Goal: Task Accomplishment & Management: Use online tool/utility

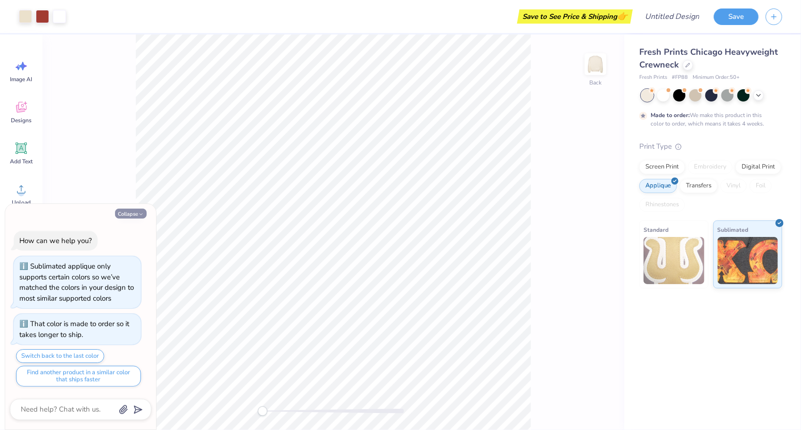
click at [136, 214] on button "Collapse" at bounding box center [131, 214] width 32 height 10
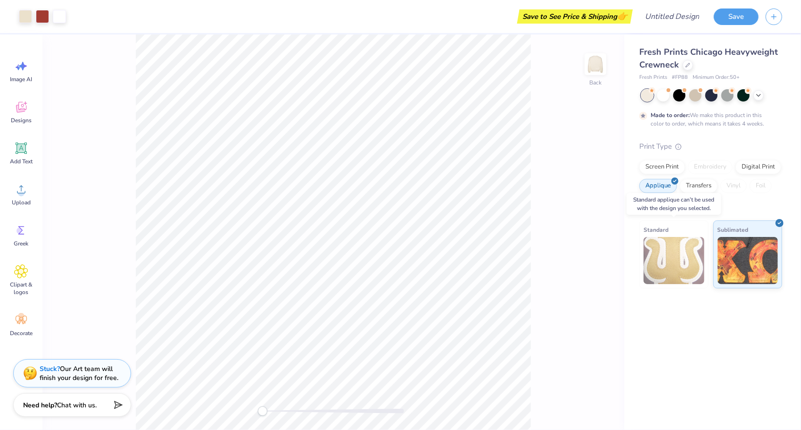
click at [690, 260] on img at bounding box center [674, 260] width 61 height 47
click at [700, 189] on div "Transfers" at bounding box center [699, 184] width 38 height 14
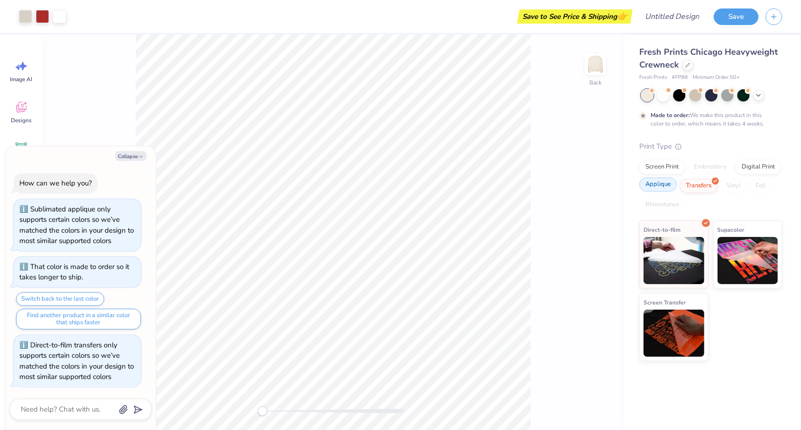
click at [658, 185] on div "Applique" at bounding box center [659, 184] width 38 height 14
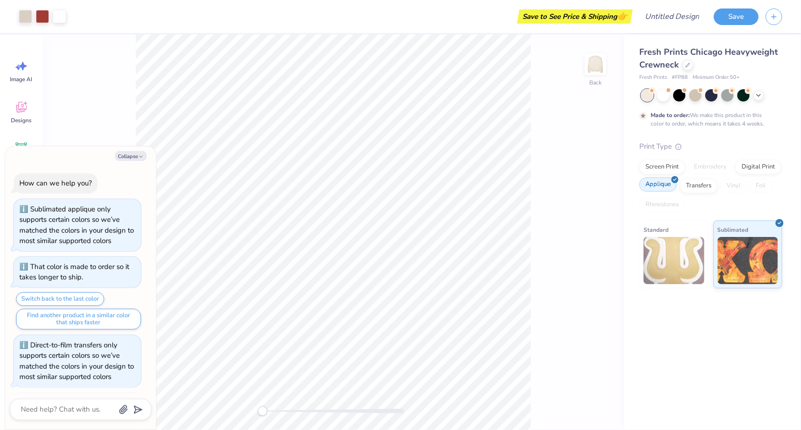
scroll to position [57, 0]
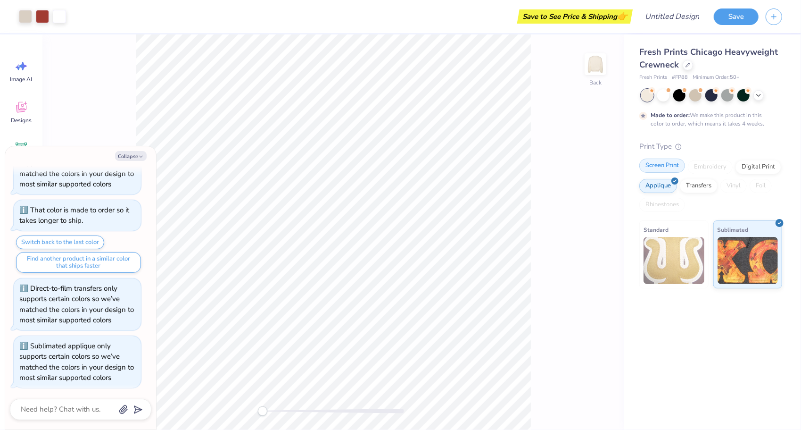
click at [657, 168] on div "Screen Print" at bounding box center [663, 166] width 46 height 14
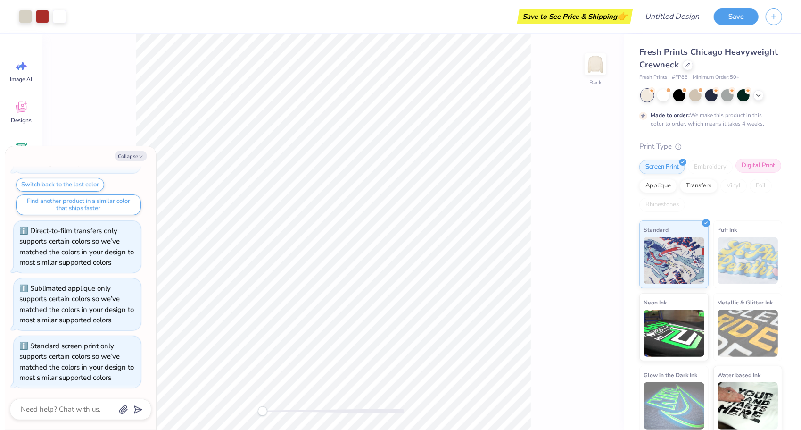
click at [736, 173] on div "Digital Print" at bounding box center [759, 166] width 46 height 14
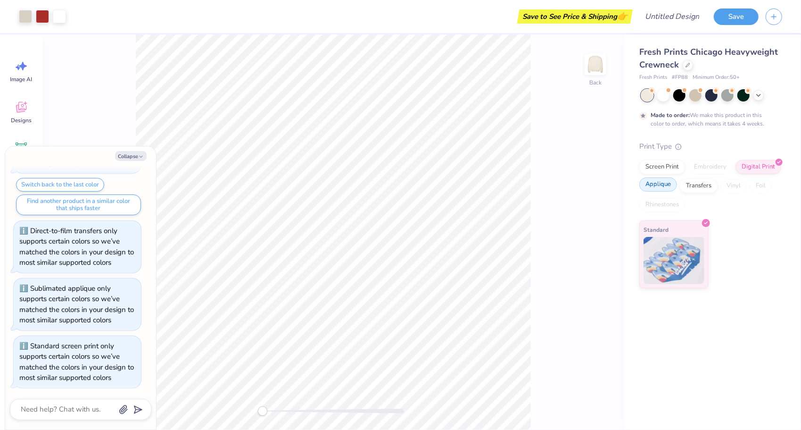
click at [664, 188] on div "Applique" at bounding box center [659, 184] width 38 height 14
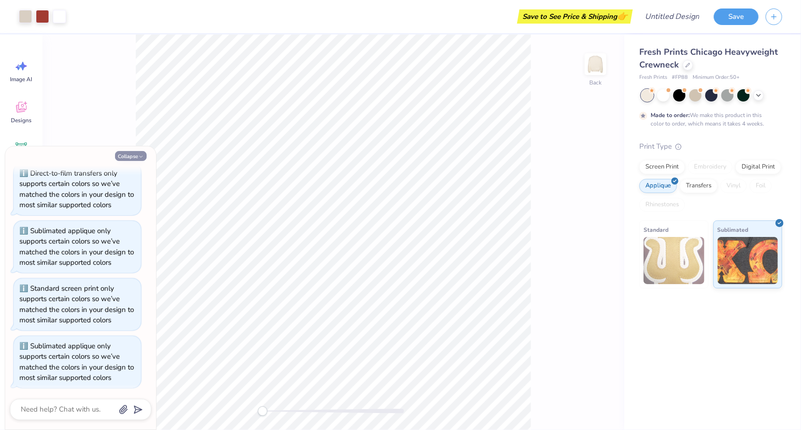
click at [132, 158] on button "Collapse" at bounding box center [131, 156] width 32 height 10
type textarea "x"
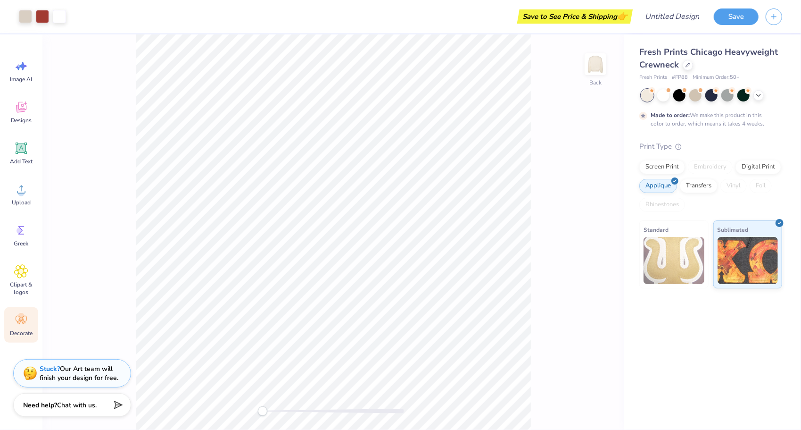
click at [21, 319] on circle at bounding box center [21, 316] width 7 height 7
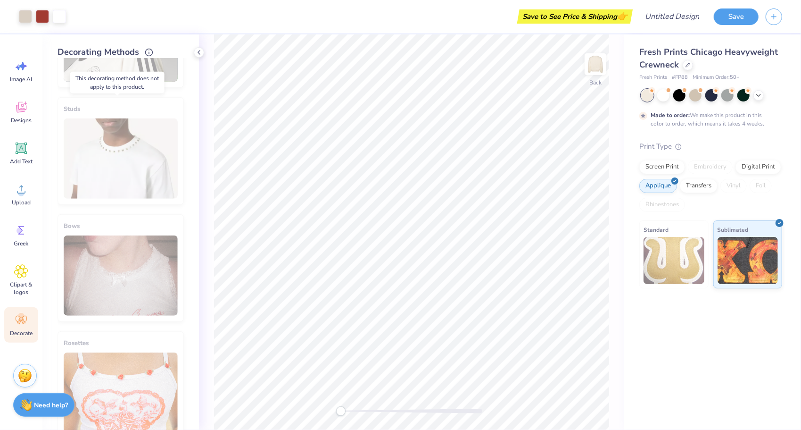
scroll to position [452, 0]
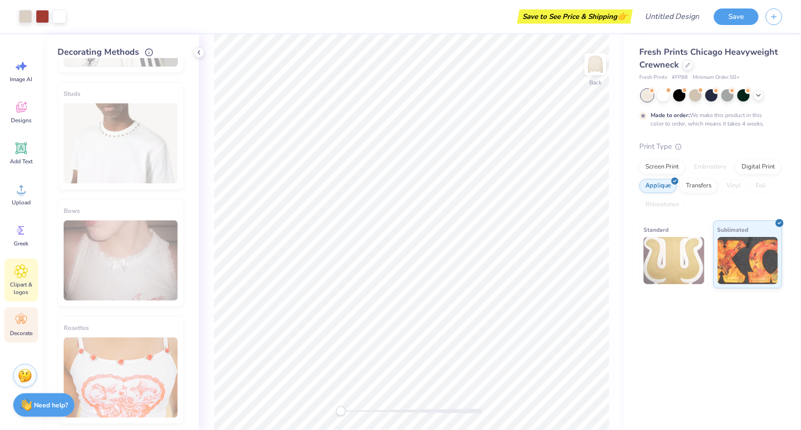
click at [25, 279] on div "Clipart & logos" at bounding box center [21, 280] width 34 height 43
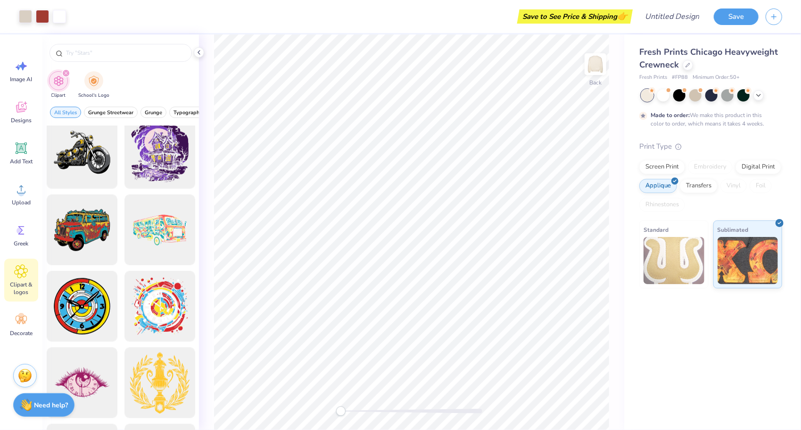
scroll to position [546, 0]
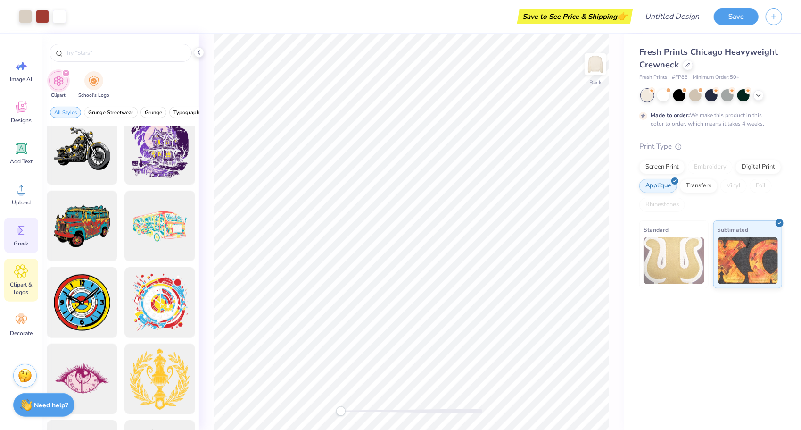
click at [20, 226] on icon at bounding box center [21, 230] width 6 height 8
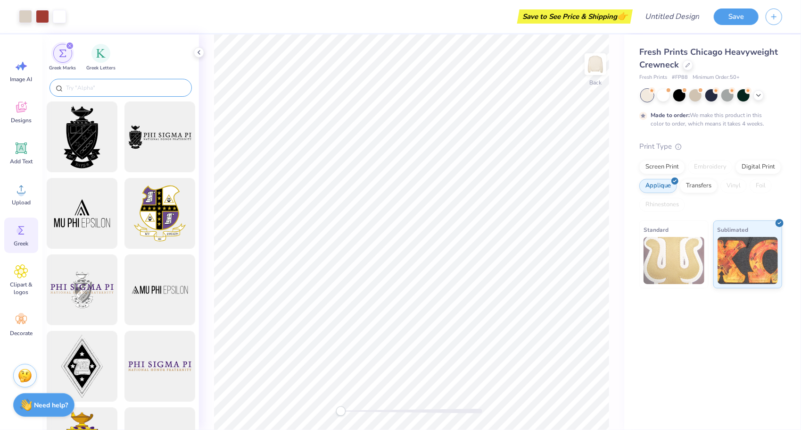
click at [146, 89] on input "text" at bounding box center [125, 87] width 121 height 9
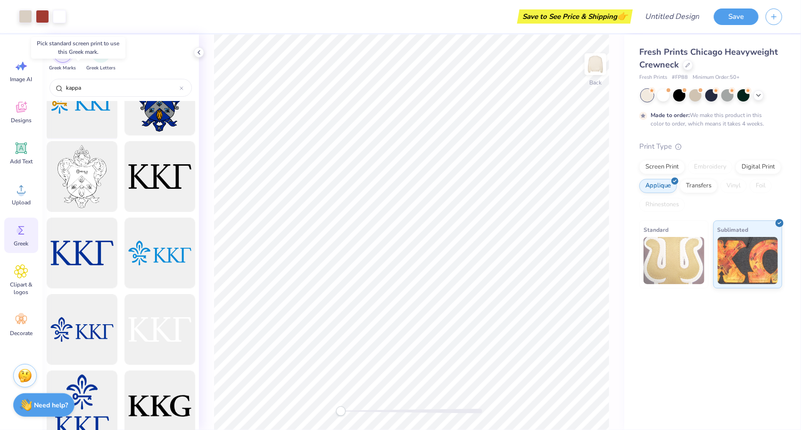
scroll to position [37, 0]
type input "kappa"
click at [602, 14] on div "Save to See Price & Shipping 👉" at bounding box center [575, 16] width 111 height 14
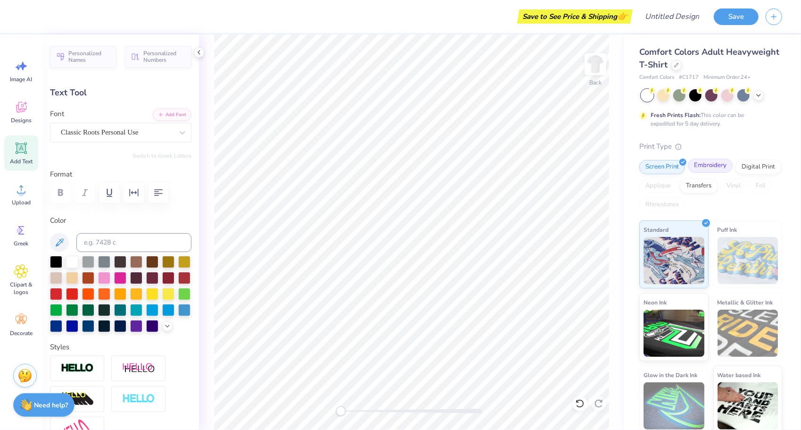
click at [704, 164] on div "Embroidery" at bounding box center [710, 166] width 45 height 14
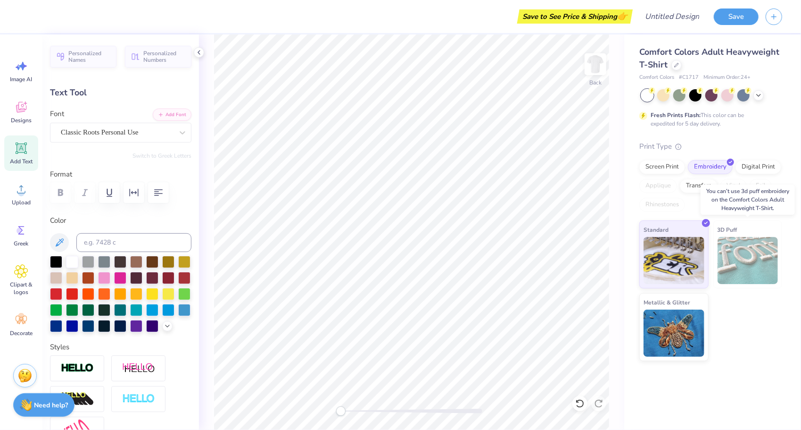
click at [761, 261] on img at bounding box center [748, 260] width 61 height 47
click at [689, 326] on img at bounding box center [674, 331] width 61 height 47
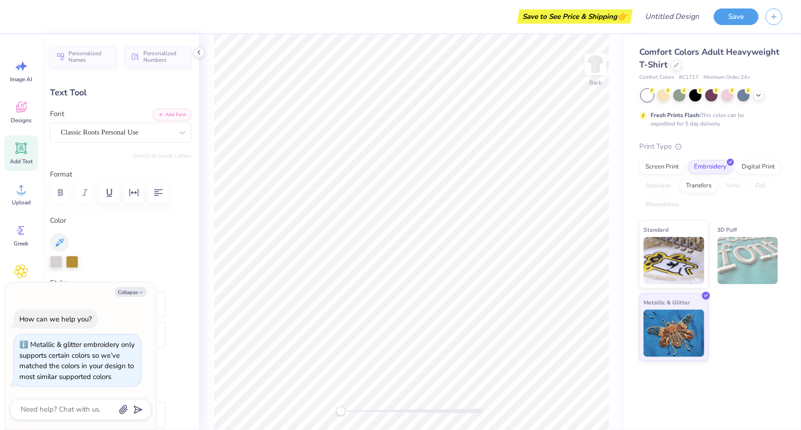
click at [736, 260] on img at bounding box center [748, 260] width 61 height 47
click at [697, 263] on img at bounding box center [674, 258] width 61 height 47
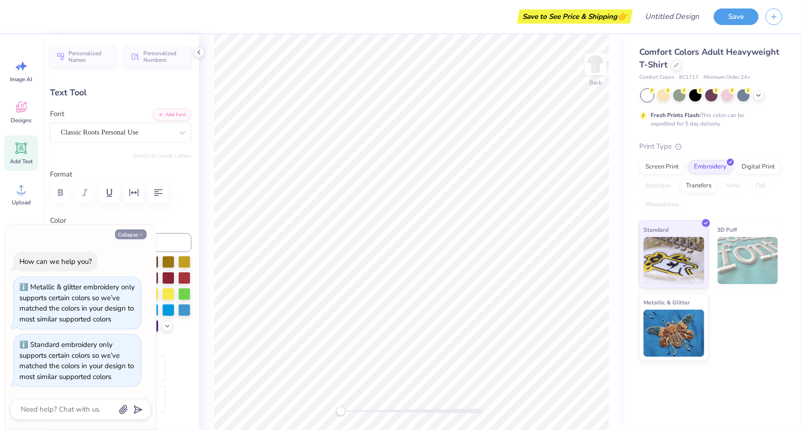
click at [128, 229] on button "Collapse" at bounding box center [131, 234] width 32 height 10
type textarea "x"
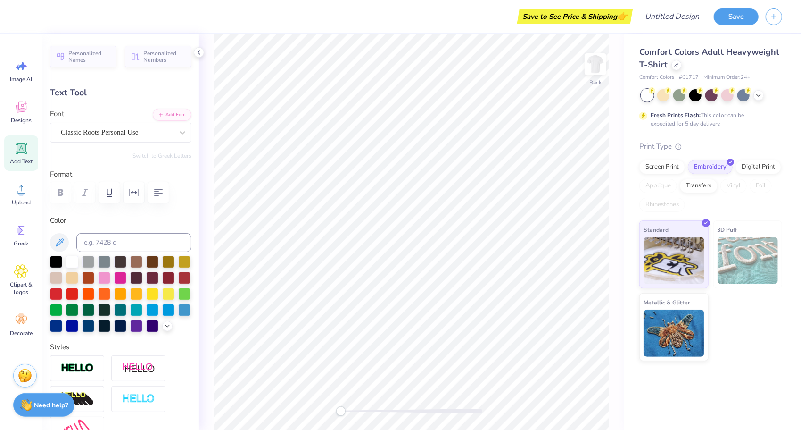
scroll to position [8, 1]
click at [95, 58] on span "Personalized Names" at bounding box center [89, 55] width 42 height 13
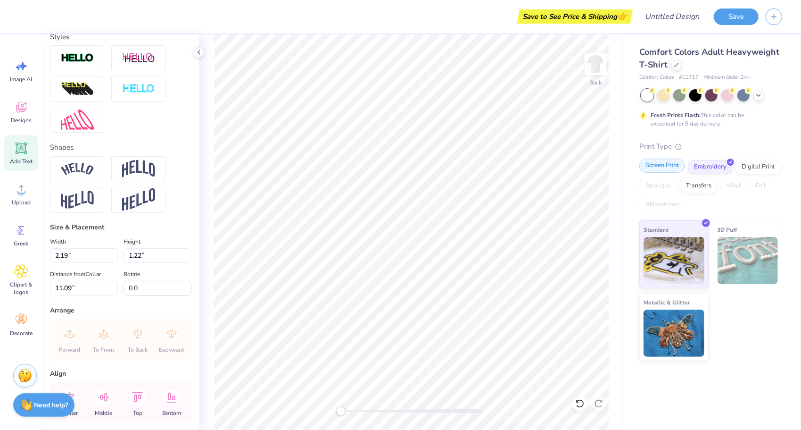
click at [667, 169] on div "Screen Print" at bounding box center [663, 166] width 46 height 14
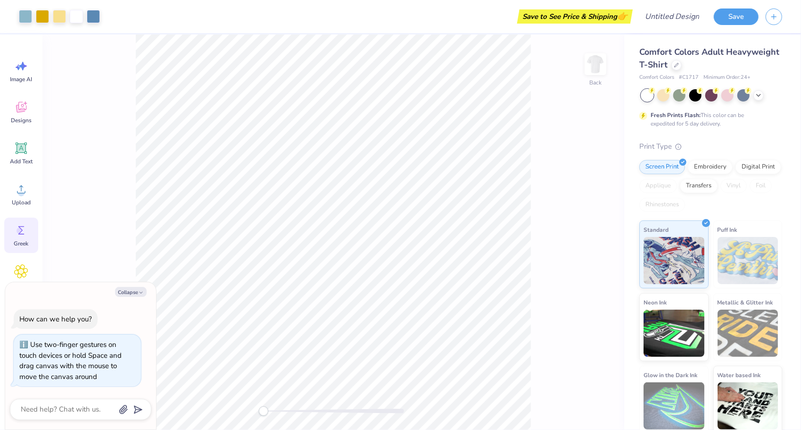
click at [22, 230] on icon at bounding box center [21, 230] width 6 height 8
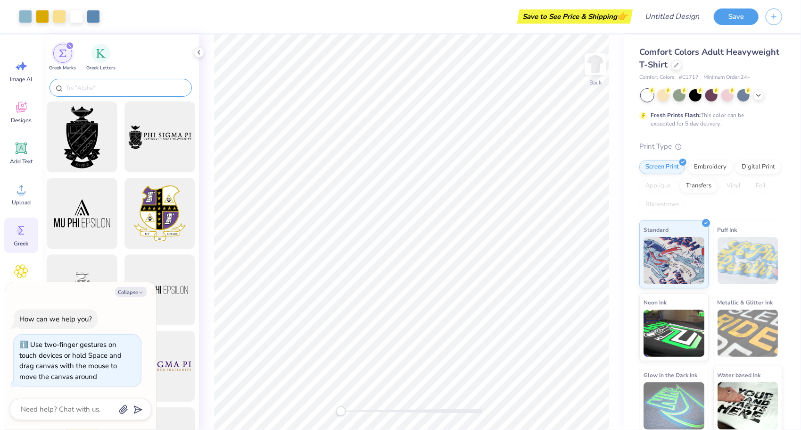
click at [151, 92] on div at bounding box center [121, 88] width 142 height 18
type textarea "x"
click at [106, 83] on input "text" at bounding box center [125, 87] width 121 height 9
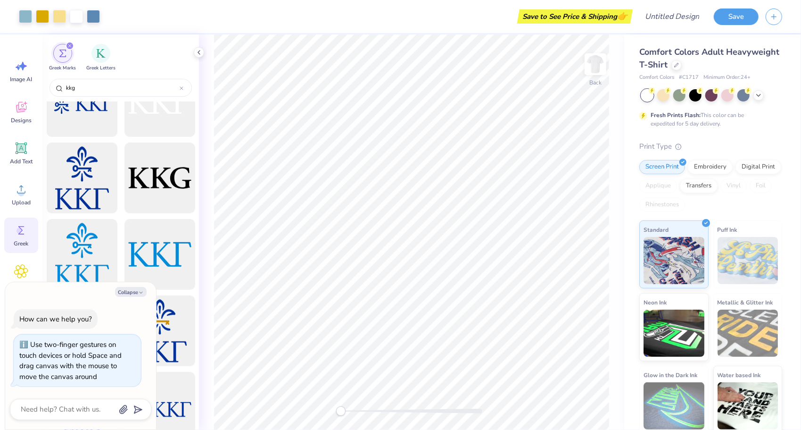
scroll to position [267, 0]
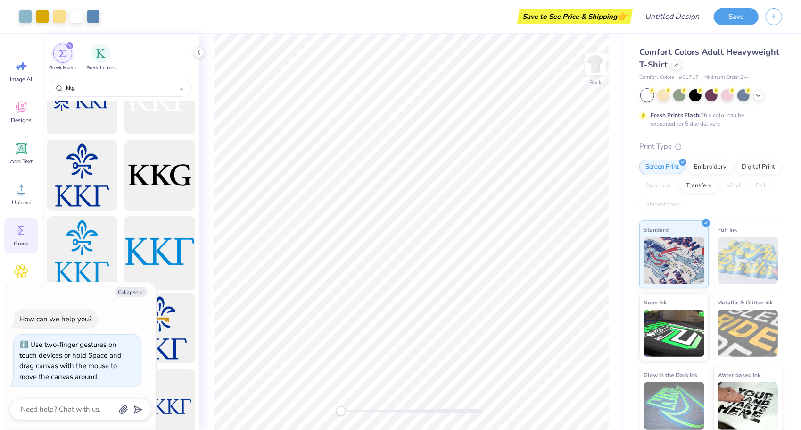
type input "kkg"
click at [157, 264] on div at bounding box center [160, 252] width 78 height 78
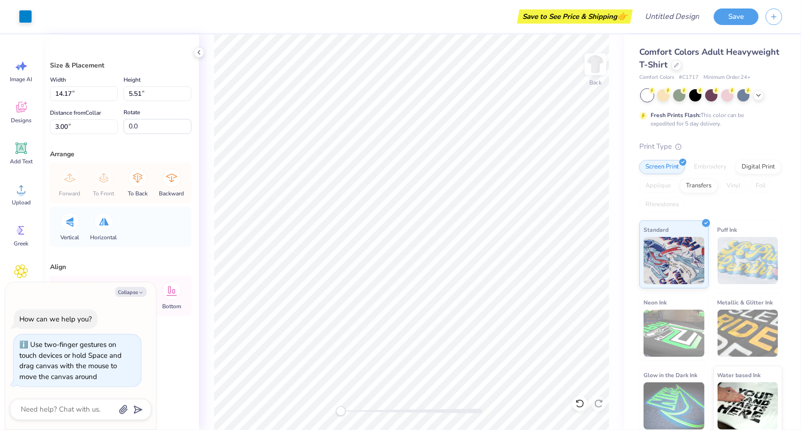
type textarea "x"
type input "5.37"
type input "2.09"
type input "6.42"
click at [742, 99] on div at bounding box center [744, 94] width 12 height 12
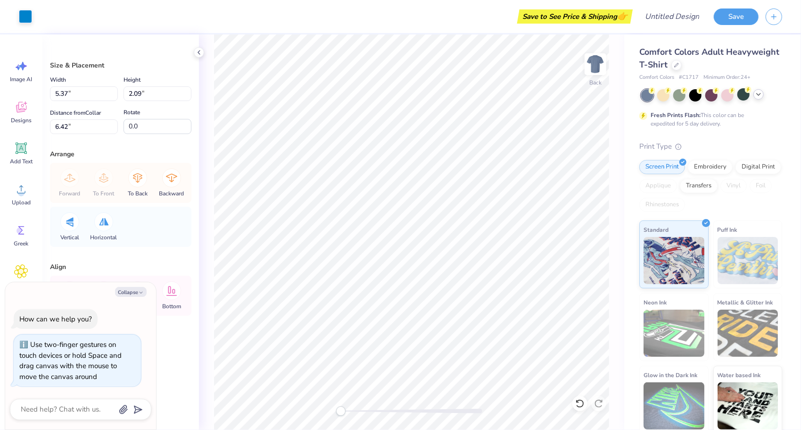
click at [760, 95] on icon at bounding box center [759, 95] width 8 height 8
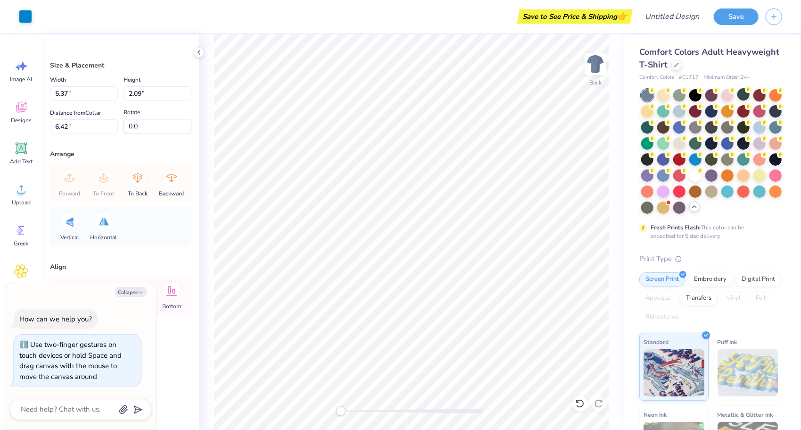
click at [690, 182] on div at bounding box center [696, 175] width 12 height 12
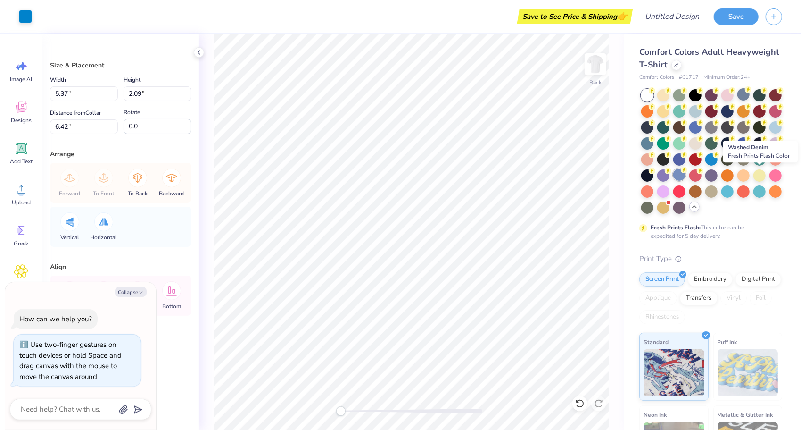
click at [686, 173] on div at bounding box center [680, 174] width 12 height 12
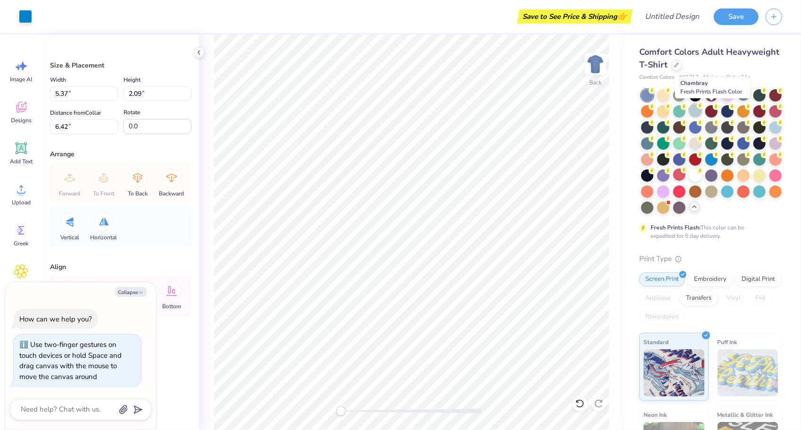
click at [702, 110] on div at bounding box center [696, 110] width 12 height 12
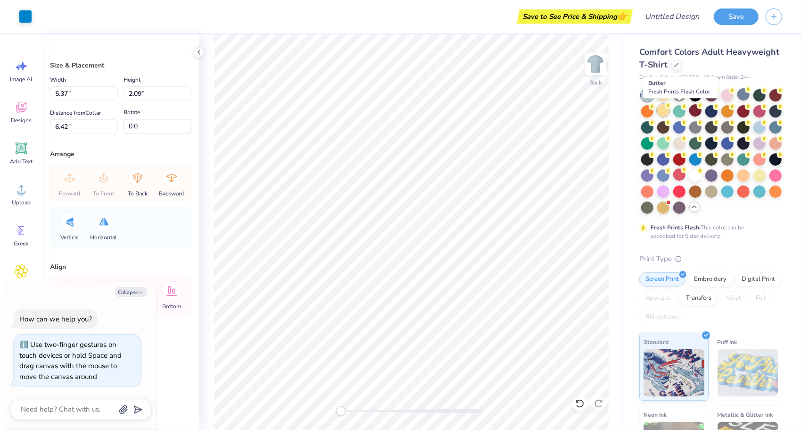
click at [670, 109] on div at bounding box center [664, 110] width 12 height 12
click at [690, 181] on div at bounding box center [696, 174] width 12 height 12
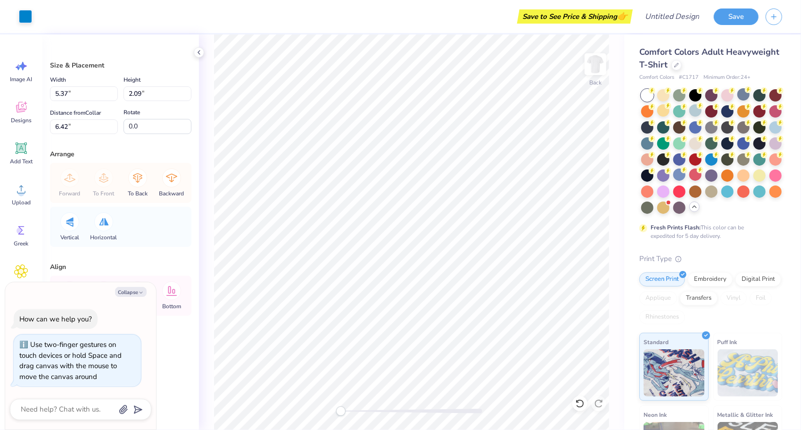
click at [693, 208] on polyline at bounding box center [695, 207] width 4 height 2
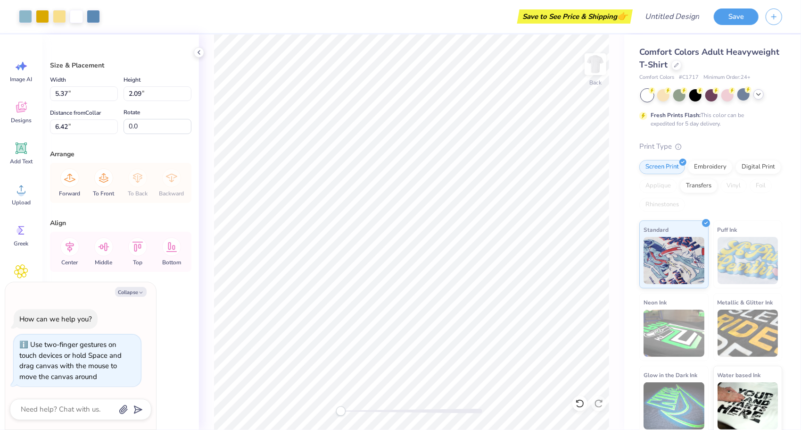
type textarea "x"
type input "8.25"
type input "12.00"
type input "3.00"
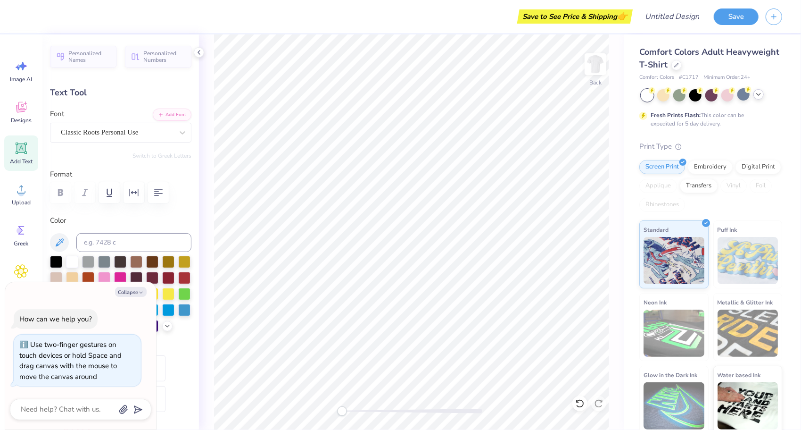
scroll to position [8, 1]
type textarea "x"
type textarea "G"
type textarea "x"
type textarea "Ga"
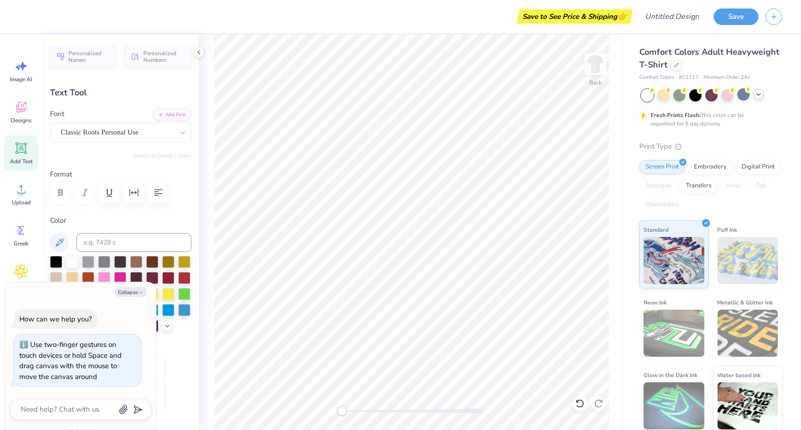
type textarea "x"
type textarea "Gamm"
type textarea "x"
type textarea "Gamma"
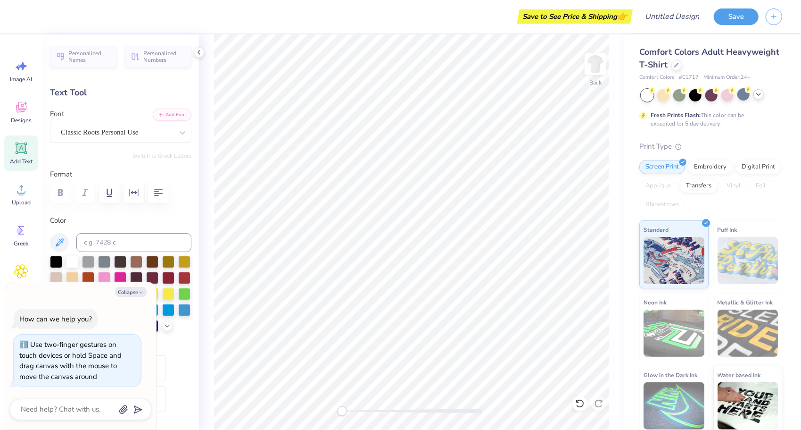
type textarea "x"
type input "3.34"
click at [377, 217] on div "Hold “Alt” to see the space between elements." at bounding box center [358, 208] width 94 height 22
type textarea "x"
type input "2.82"
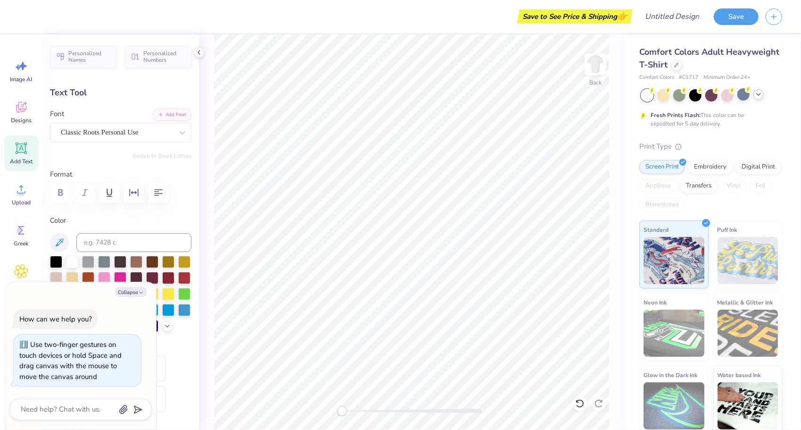
type input "1.16"
type input "9.93"
type textarea "x"
type textarea "K"
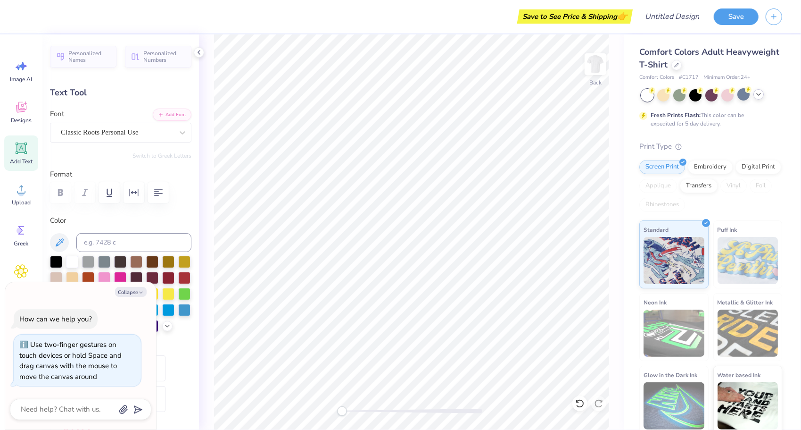
type textarea "x"
type textarea "Ka"
type textarea "x"
type textarea "Kapp"
type textarea "x"
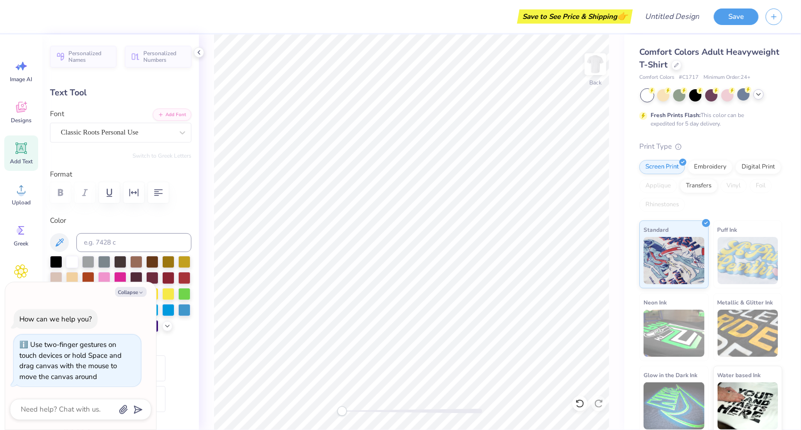
type textarea "Kappa"
type textarea "x"
type textarea "K"
type textarea "x"
type textarea "KK"
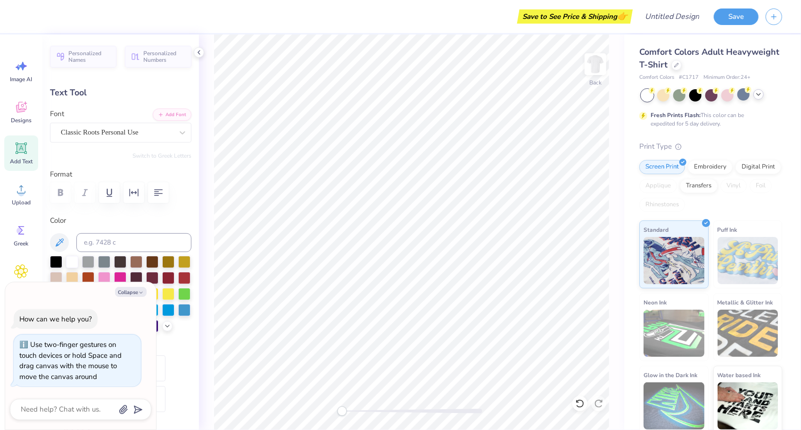
type textarea "x"
type textarea "KKG"
type textarea "x"
type input "2.19"
type input "1.22"
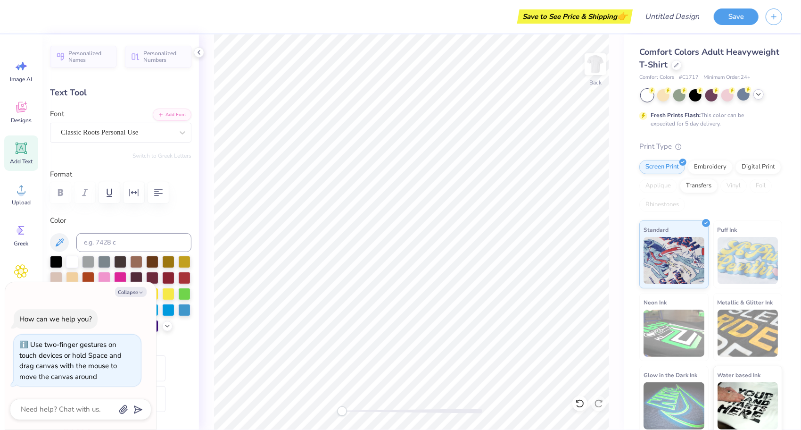
type input "11.09"
type textarea "x"
type textarea "20"
type textarea "x"
type textarea "202"
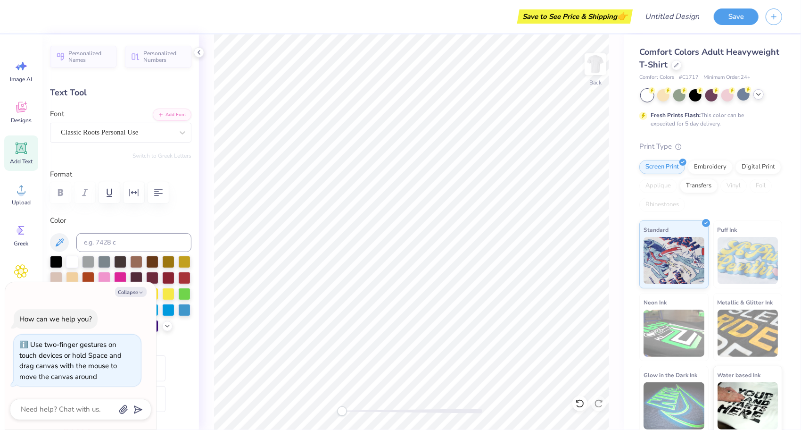
type textarea "x"
type textarea "2026"
type textarea "x"
type input "4.53"
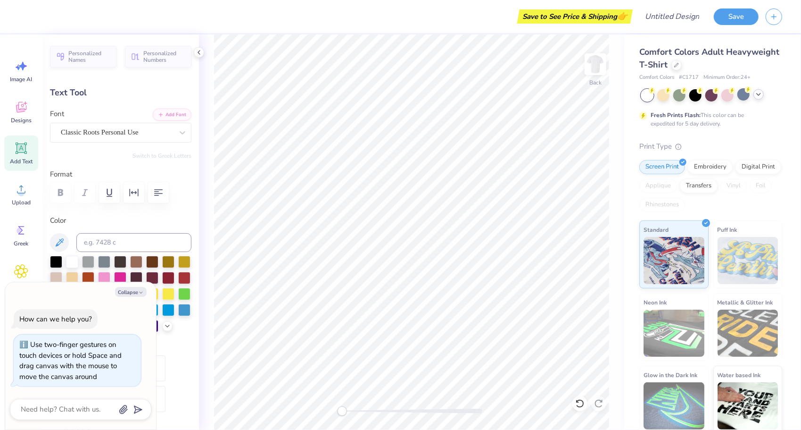
type input "0.95"
type input "11.22"
type textarea "226"
type textarea "x"
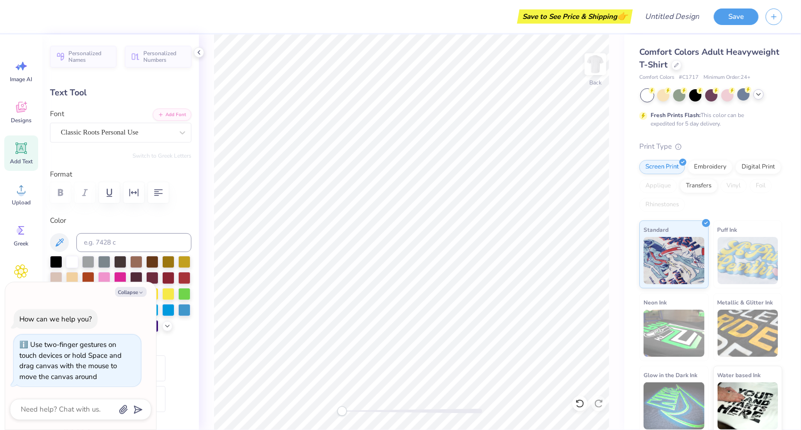
type textarea "26"
type textarea "x"
type textarea "2"
type textarea "x"
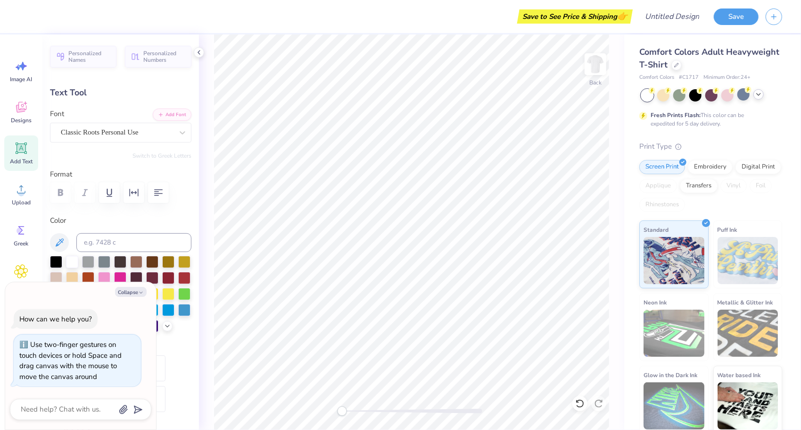
type textarea "2"
type textarea "x"
type textarea "20"
type textarea "x"
type textarea "2"
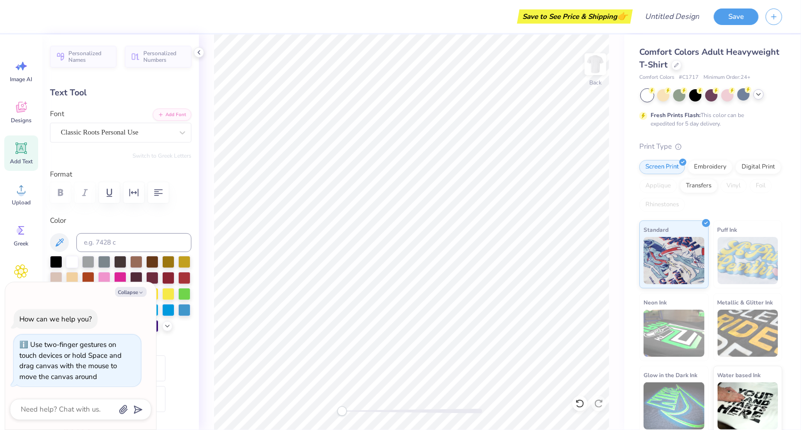
type textarea "x"
click at [134, 291] on button "Collapse" at bounding box center [131, 292] width 32 height 10
type textarea "x"
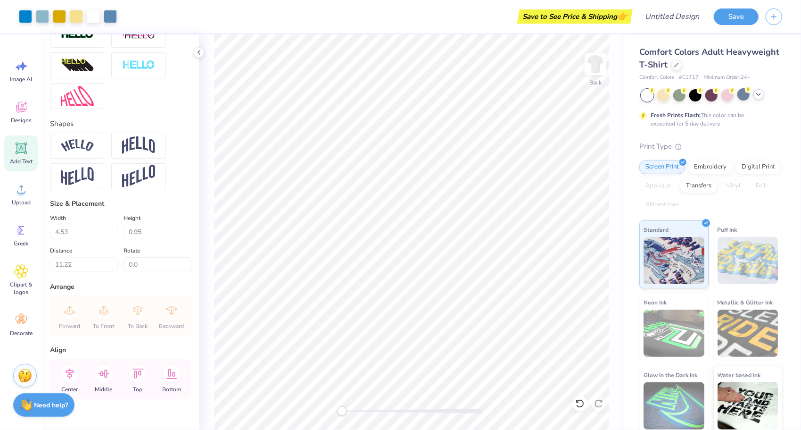
scroll to position [324, 0]
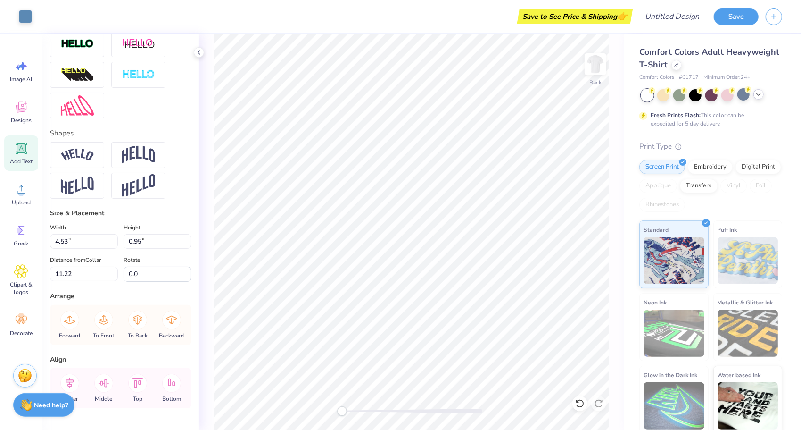
type input "3.31"
type input "1.25"
type input "10.58"
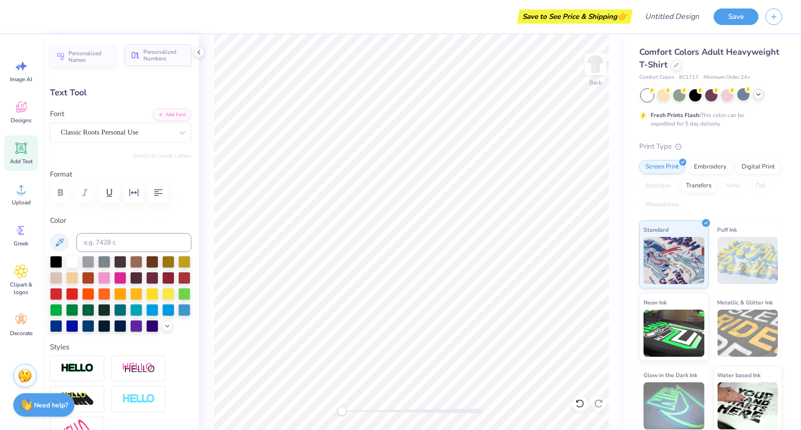
click at [156, 53] on span "Personalized Numbers" at bounding box center [164, 55] width 42 height 13
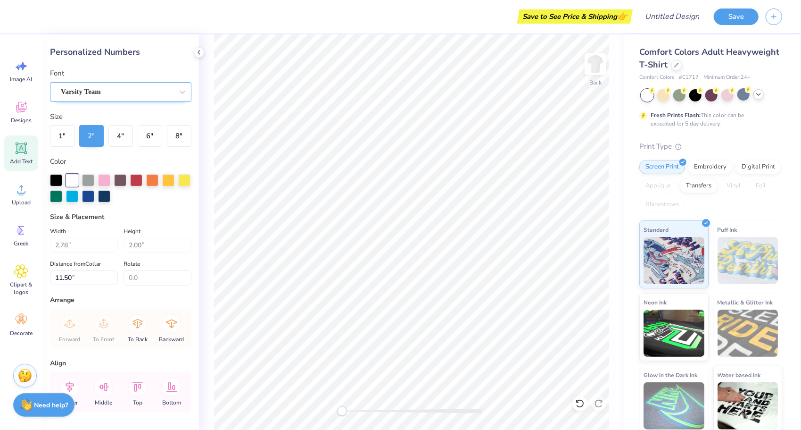
click at [115, 91] on div "Varsity Team" at bounding box center [117, 91] width 114 height 15
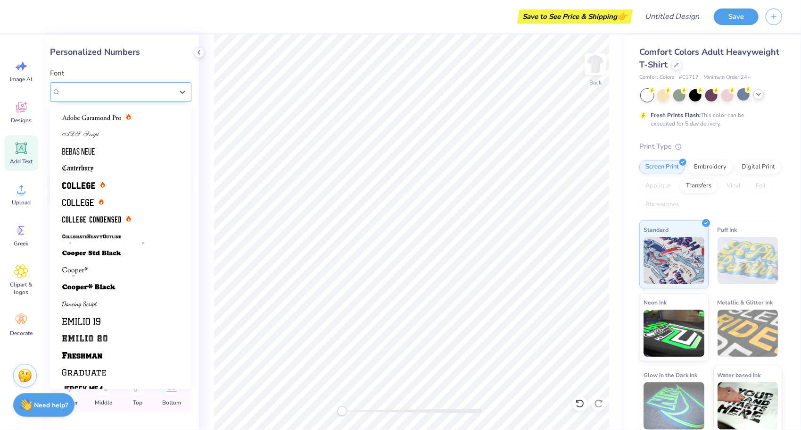
click at [119, 91] on div "Varsity Team" at bounding box center [117, 91] width 114 height 15
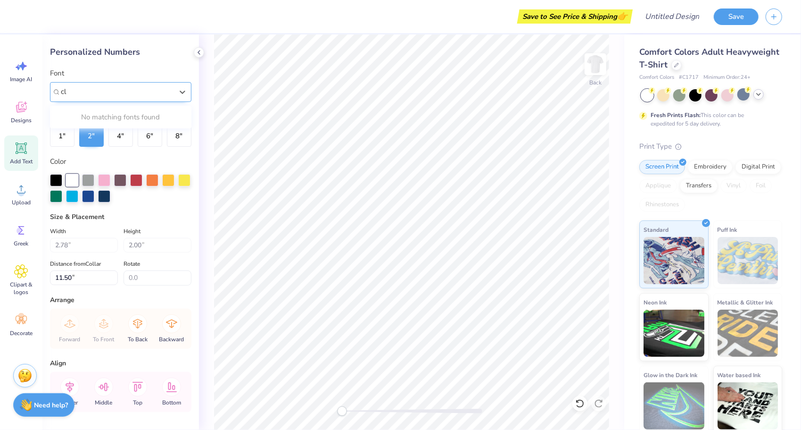
type input "c"
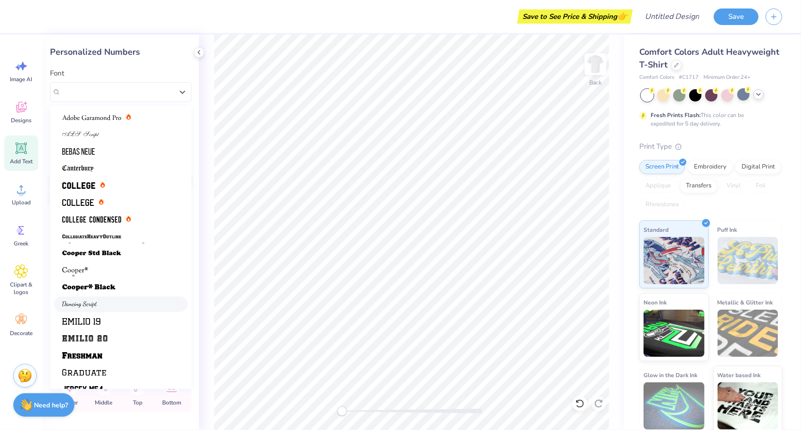
click at [131, 297] on div at bounding box center [121, 304] width 134 height 16
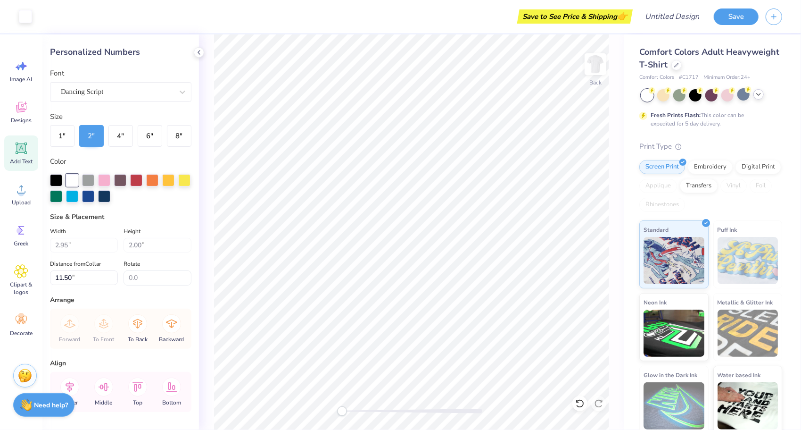
type input "2.95"
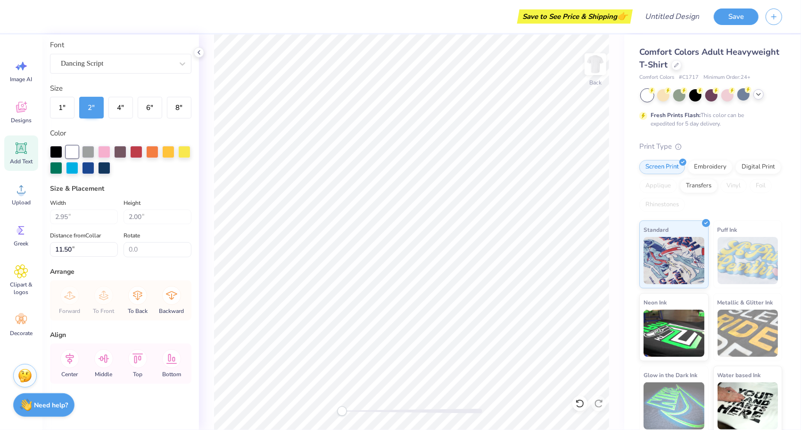
scroll to position [0, 0]
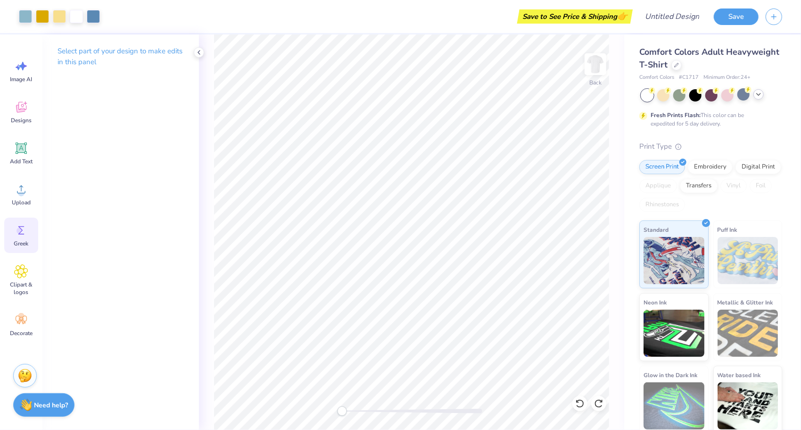
click at [23, 233] on icon at bounding box center [21, 230] width 14 height 14
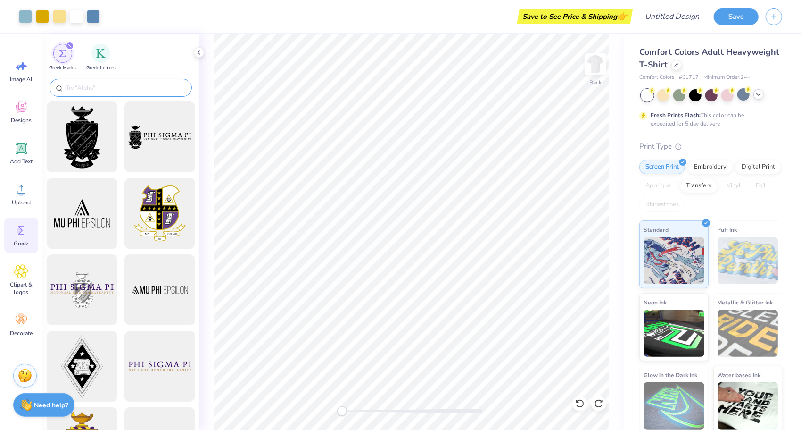
click at [141, 90] on input "text" at bounding box center [125, 87] width 121 height 9
click at [104, 55] on img "filter for Greek Letters" at bounding box center [100, 52] width 9 height 9
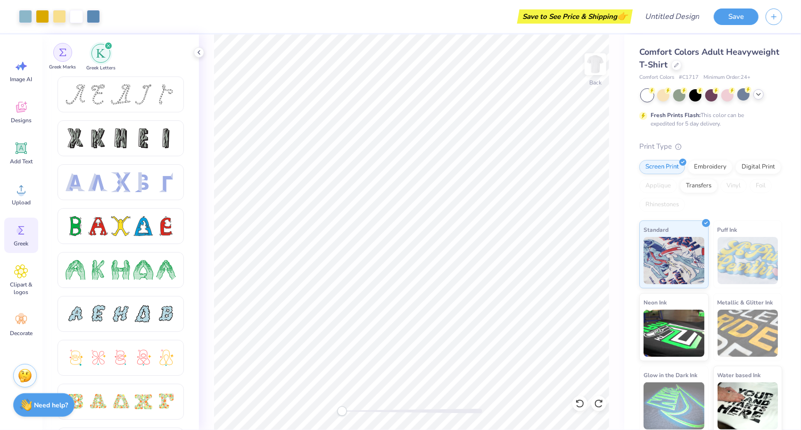
click at [66, 53] on img "filter for Greek Marks" at bounding box center [63, 53] width 8 height 8
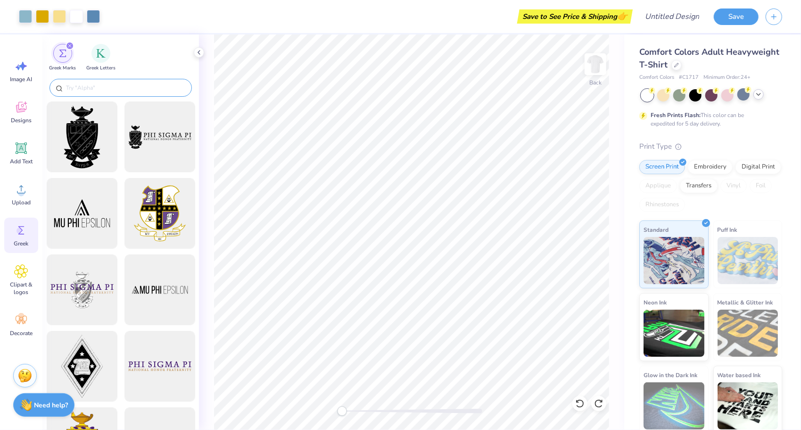
click at [111, 85] on input "text" at bounding box center [125, 87] width 121 height 9
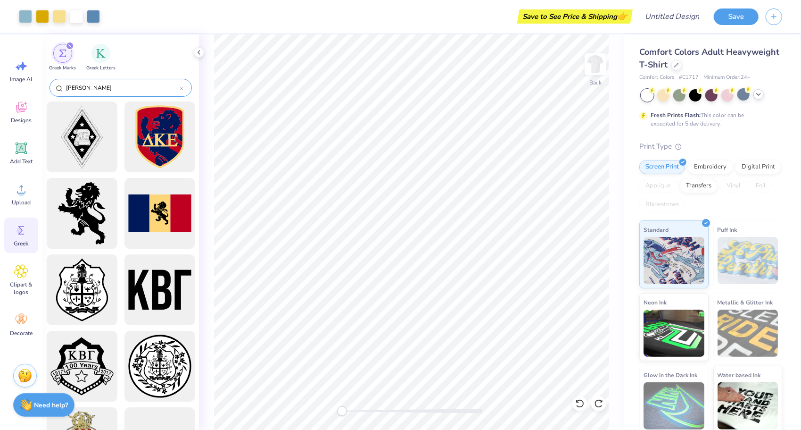
type input "kappa"
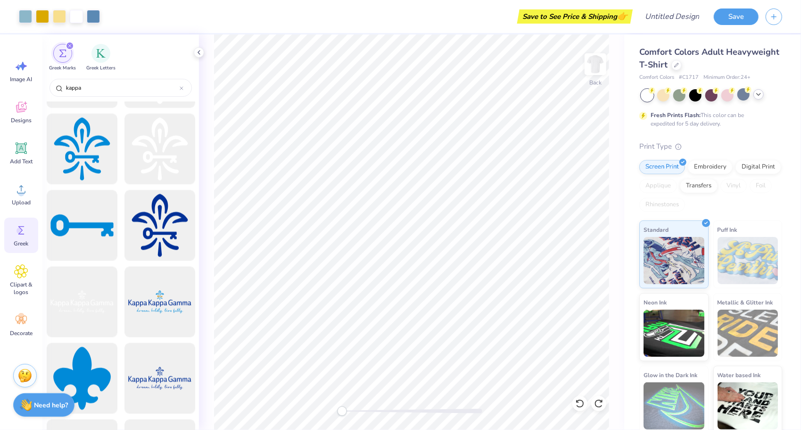
scroll to position [1135, 0]
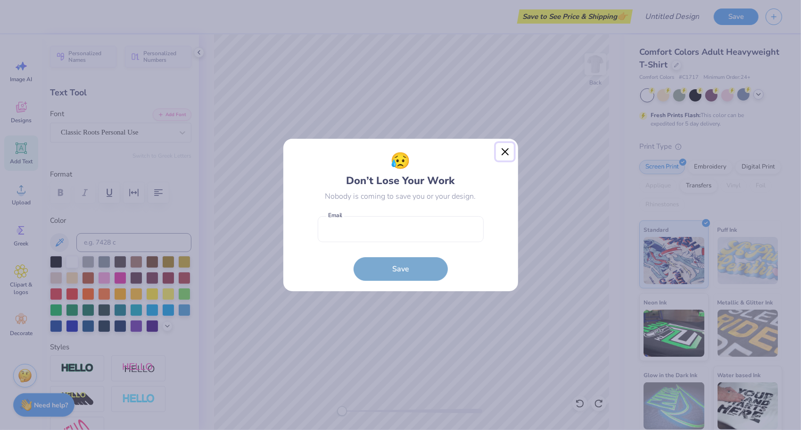
click at [505, 154] on button "Close" at bounding box center [505, 152] width 18 height 18
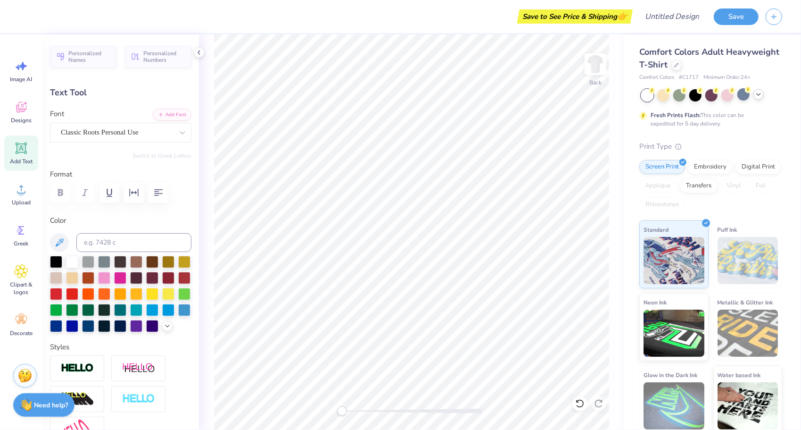
scroll to position [8, 1]
type textarea "KKG"
click at [609, 298] on div "Back" at bounding box center [412, 231] width 426 height 395
click at [16, 112] on icon at bounding box center [21, 107] width 14 height 14
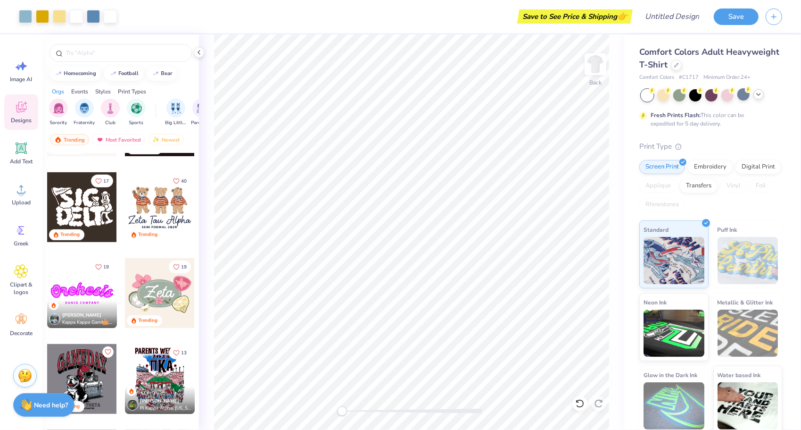
scroll to position [428, 0]
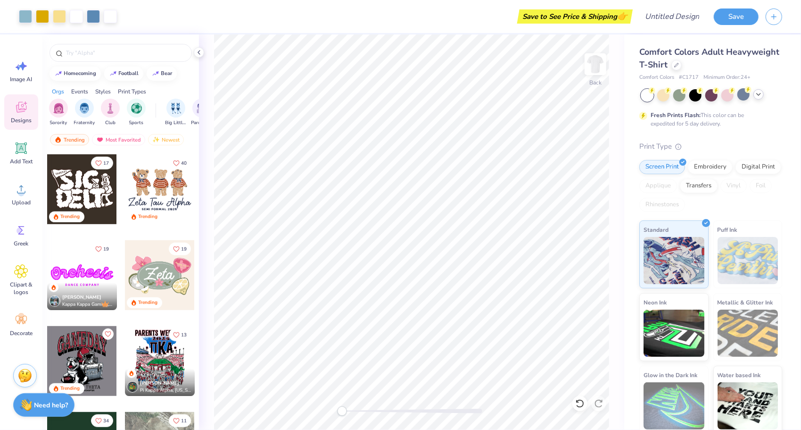
click at [608, 17] on div "Save to See Price & Shipping 👉" at bounding box center [575, 16] width 111 height 14
click at [571, 170] on div "Art colors Save to See Price & Shipping 👉 Design Title Save Image AI Designs Ad…" at bounding box center [400, 215] width 801 height 430
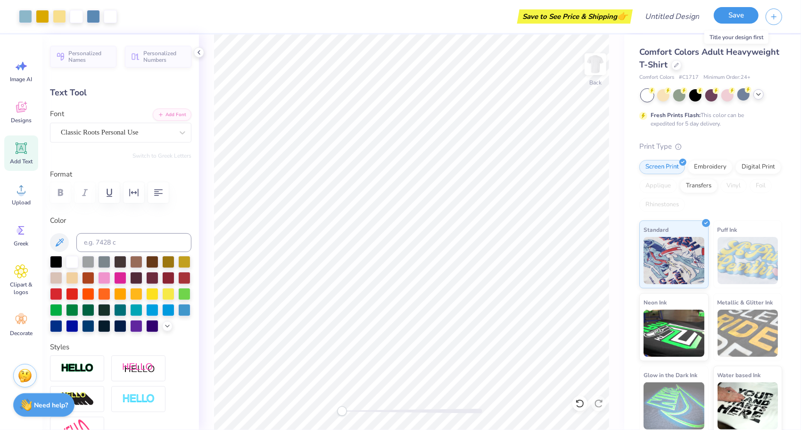
click at [744, 23] on button "Save" at bounding box center [736, 15] width 45 height 17
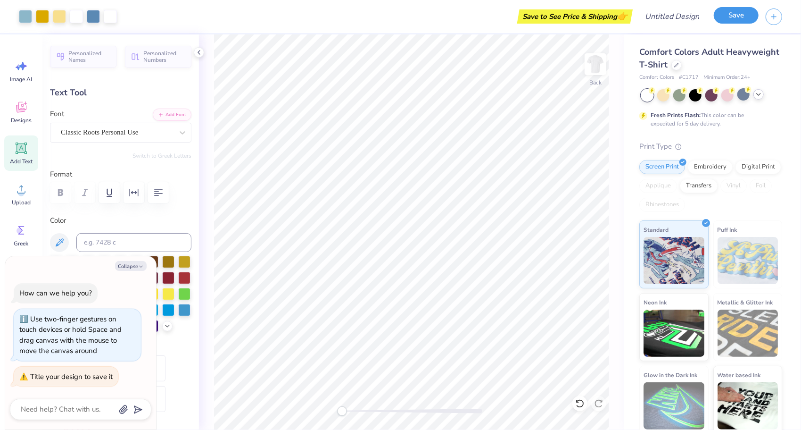
click at [740, 14] on button "Save" at bounding box center [736, 15] width 45 height 17
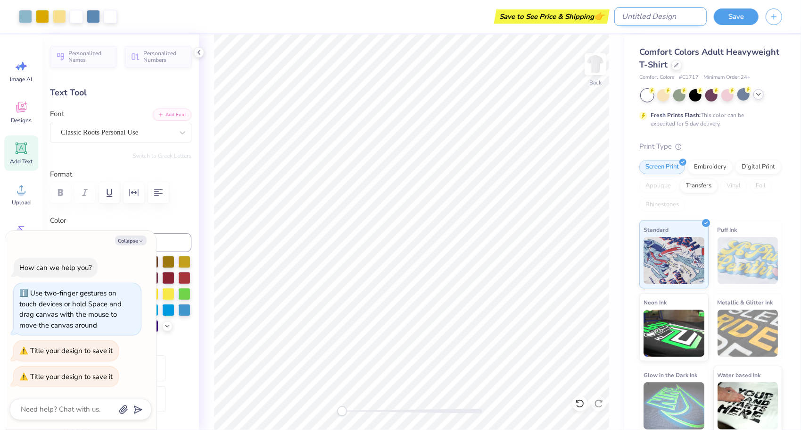
type textarea "x"
click at [685, 16] on input "Design Title" at bounding box center [661, 16] width 92 height 19
type input "P"
type textarea "x"
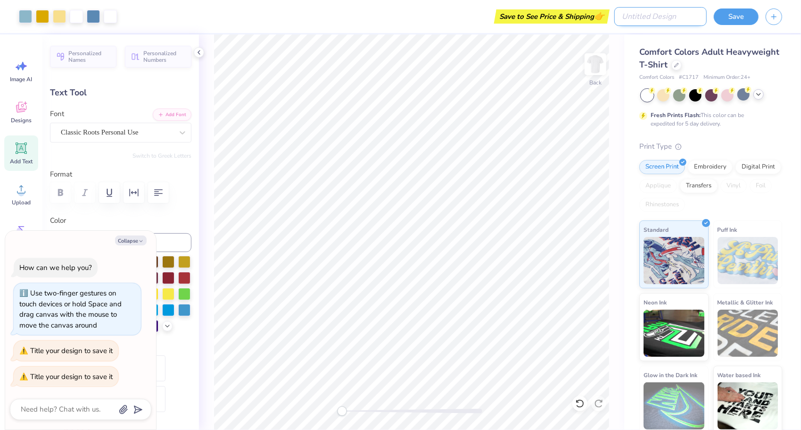
type input "K"
type textarea "x"
type input "KK"
type textarea "x"
type input "KKG"
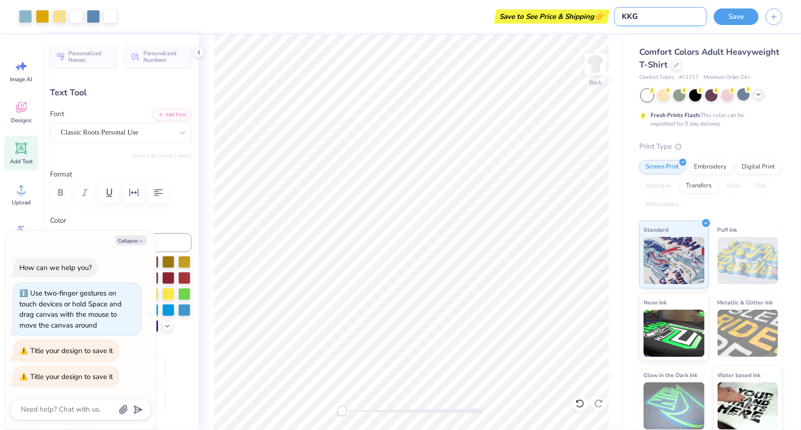
type textarea "x"
type input "KKG"
type textarea "x"
type input "KKG p"
type textarea "x"
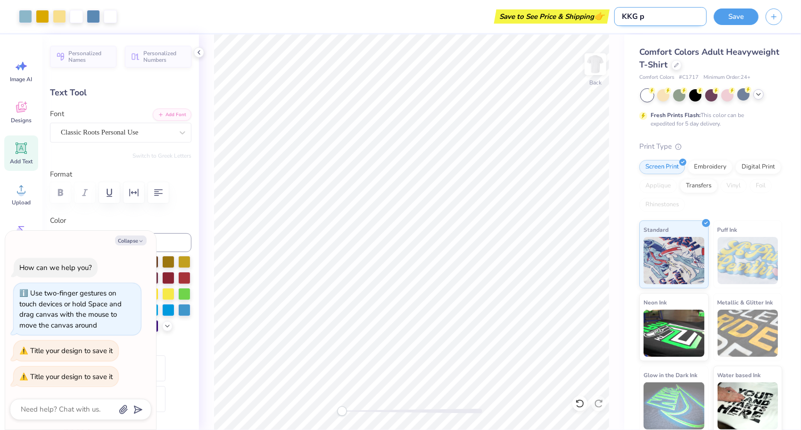
type input "KKG pa"
type textarea "x"
type input "KKG par"
type textarea "x"
type input "KKG part"
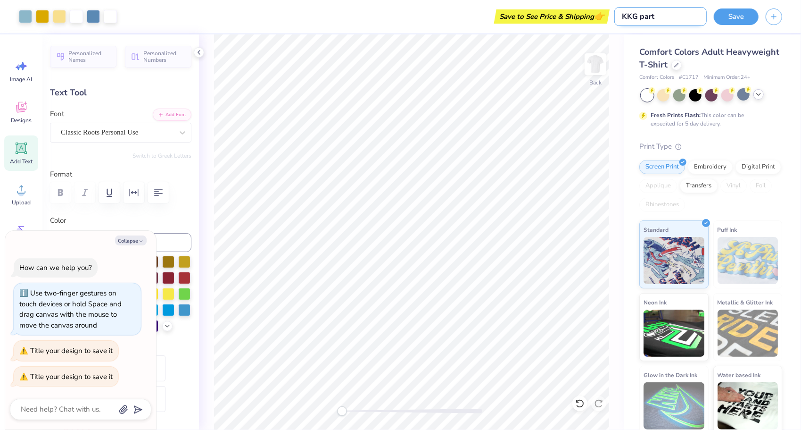
type textarea "x"
type input "KKG par"
type textarea "x"
type input "KKG pare"
type textarea "x"
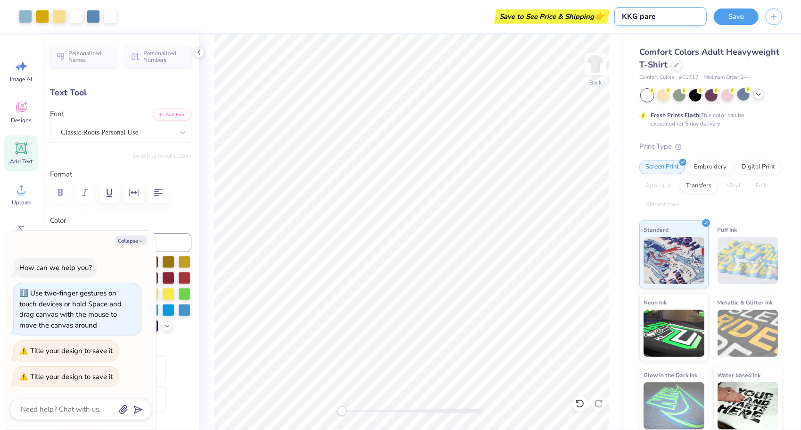
type input "KKG paren"
type textarea "x"
type input "KKG parent"
type textarea "x"
type input "KKG parents"
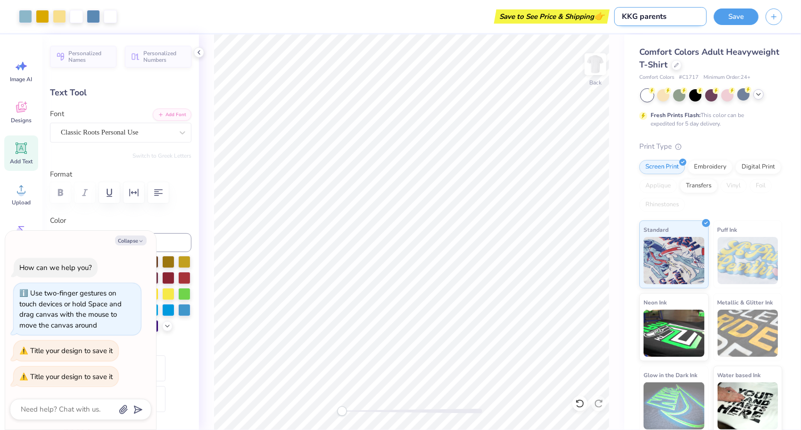
type textarea "x"
type input "KKG parents"
type textarea "x"
type input "KKG parents w"
type textarea "x"
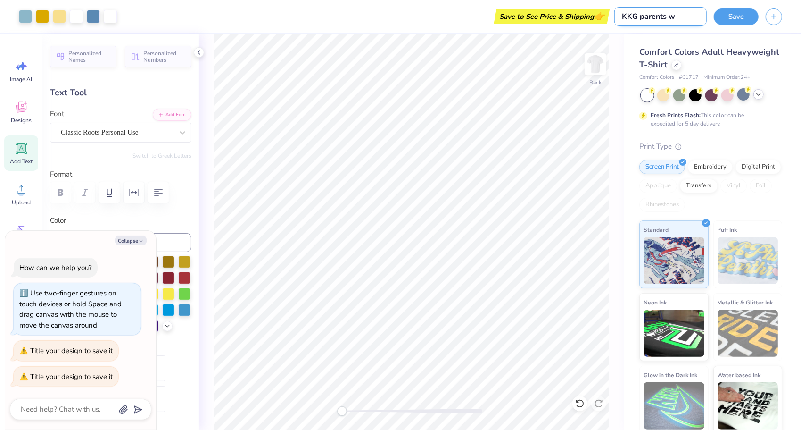
type input "KKG parents we"
type textarea "x"
type input "KKG parents wee"
type textarea "x"
type input "KKG parents week"
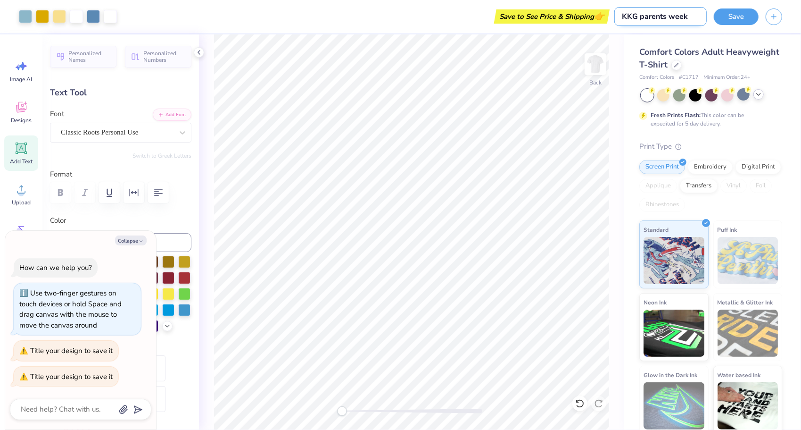
type textarea "x"
type input "KKG parents weeke"
type textarea "x"
type input "KKG parents weeken"
type textarea "x"
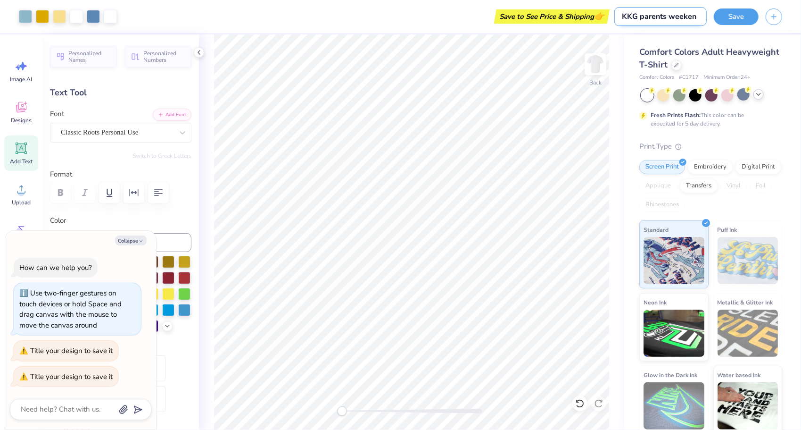
type input "KKG parents weekend"
type textarea "x"
type input "KKG parents weekend"
click at [730, 25] on div "Save" at bounding box center [736, 16] width 45 height 17
click at [729, 19] on button "Save" at bounding box center [736, 15] width 45 height 17
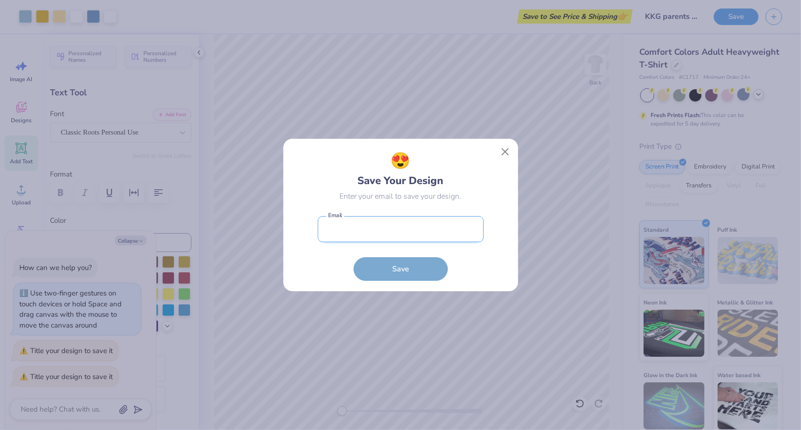
click at [393, 233] on input "email" at bounding box center [401, 229] width 166 height 26
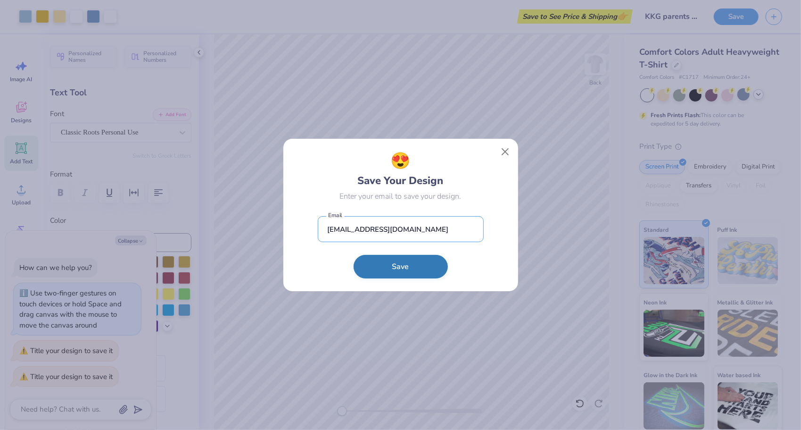
type input "teaf1230@gmail.com"
click at [391, 269] on button "Save" at bounding box center [401, 267] width 94 height 24
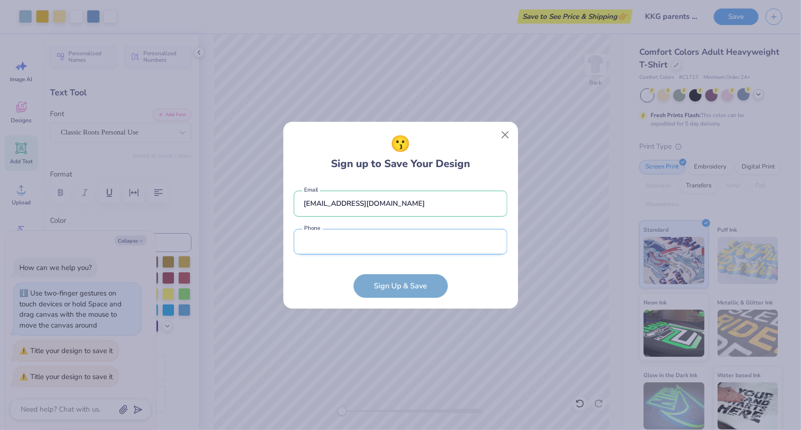
click at [366, 246] on input "tel" at bounding box center [401, 242] width 214 height 26
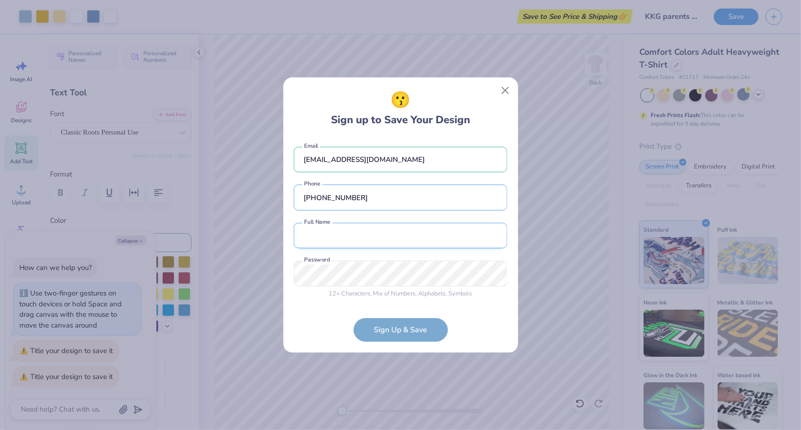
type input "(720) 591-1139"
click at [363, 241] on input "text" at bounding box center [401, 236] width 214 height 26
click at [351, 236] on input "Teaghan Ferguson" at bounding box center [401, 236] width 214 height 26
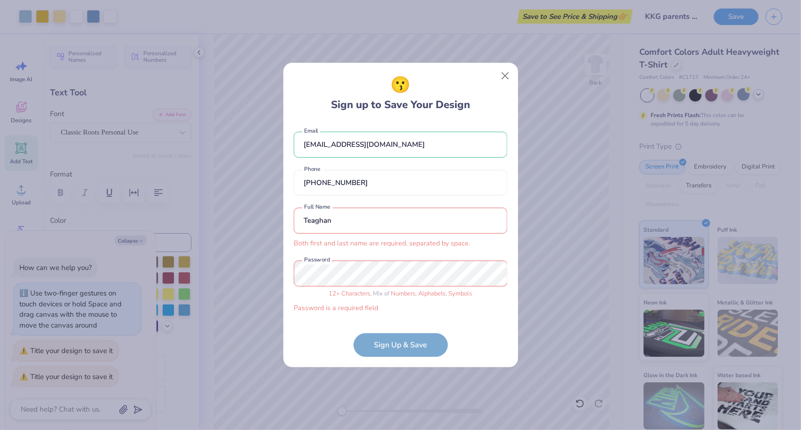
click at [351, 228] on input "Teaghan" at bounding box center [401, 221] width 214 height 26
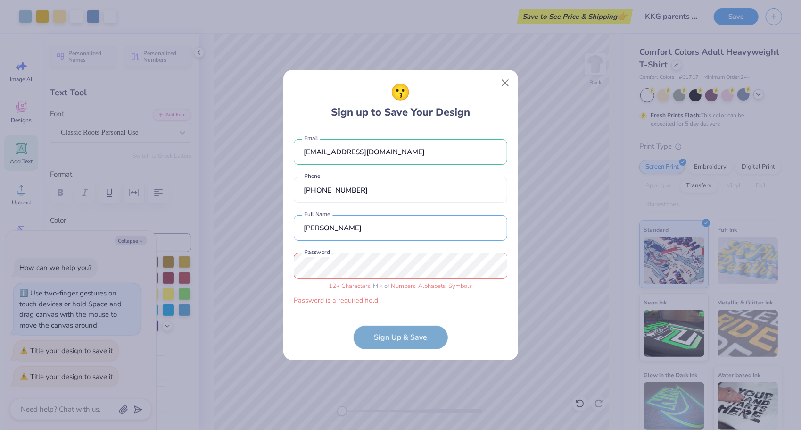
type input "Teaghan Ferguson"
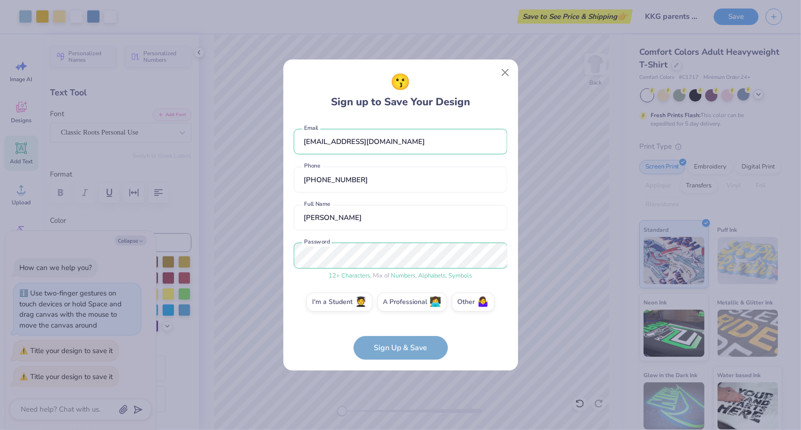
click at [398, 356] on form "teaf1230@gmail.com Email (720) 591-1139 Phone Teaghan Ferguson Full Name 12 + C…" at bounding box center [401, 239] width 214 height 241
click at [505, 69] on button "Close" at bounding box center [505, 73] width 18 height 18
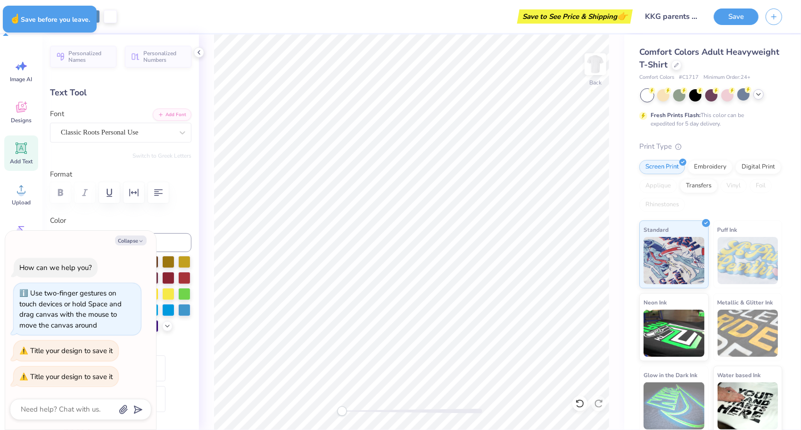
type textarea "x"
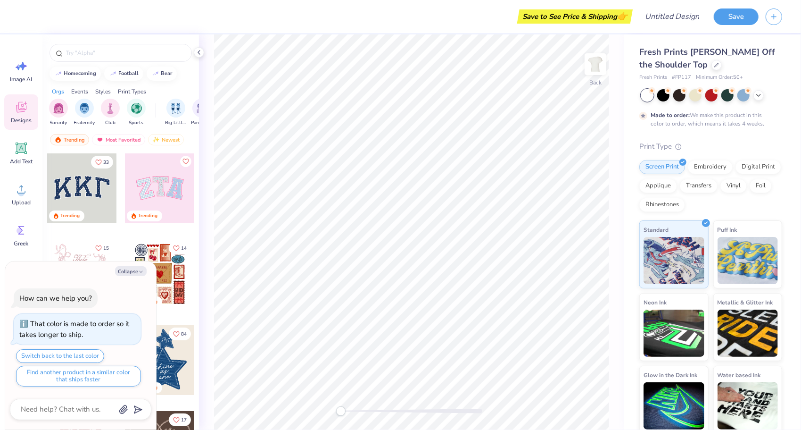
click at [75, 179] on div at bounding box center [82, 188] width 70 height 70
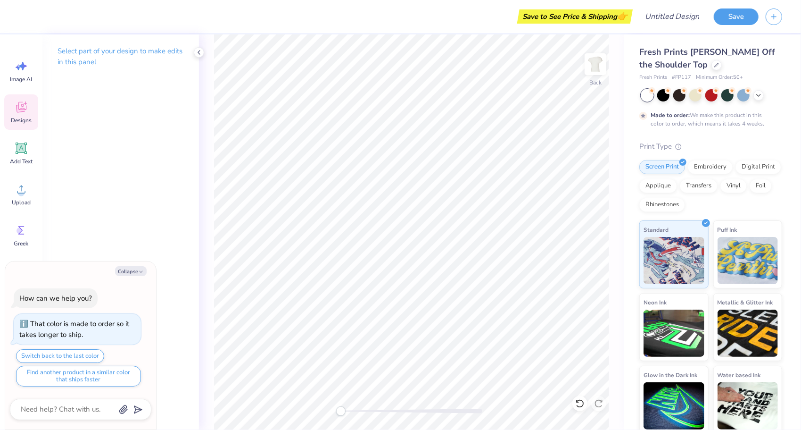
click at [18, 115] on div "Designs" at bounding box center [21, 111] width 34 height 35
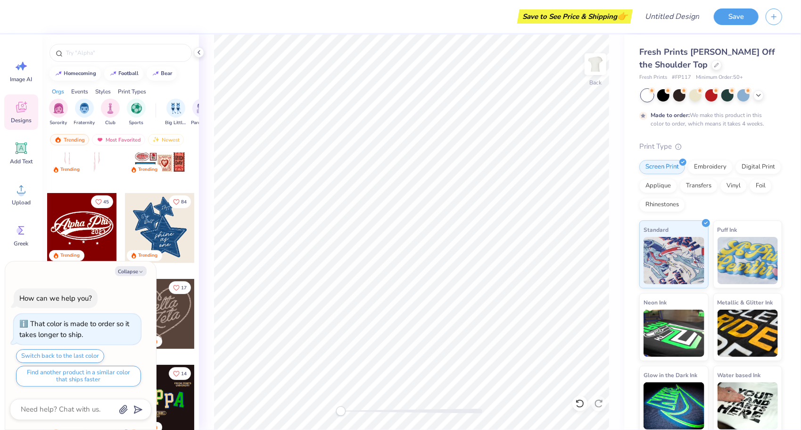
scroll to position [136, 0]
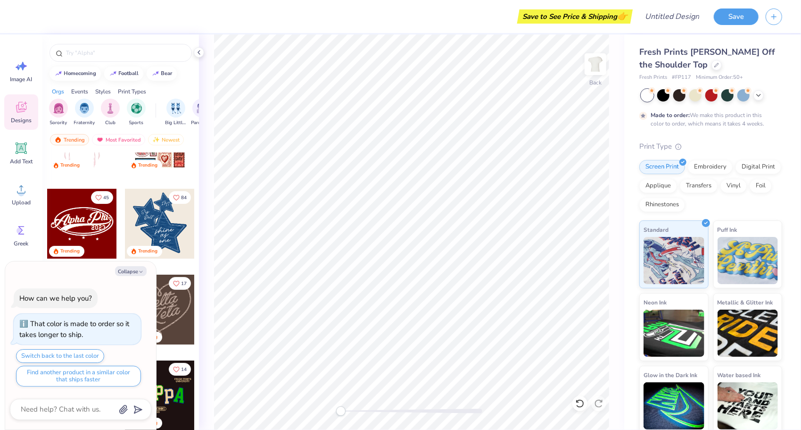
click at [130, 266] on div "Collapse How can we help you? That color is made to order so it takes longer to…" at bounding box center [80, 345] width 151 height 168
click at [130, 272] on button "Collapse" at bounding box center [131, 271] width 32 height 10
type textarea "x"
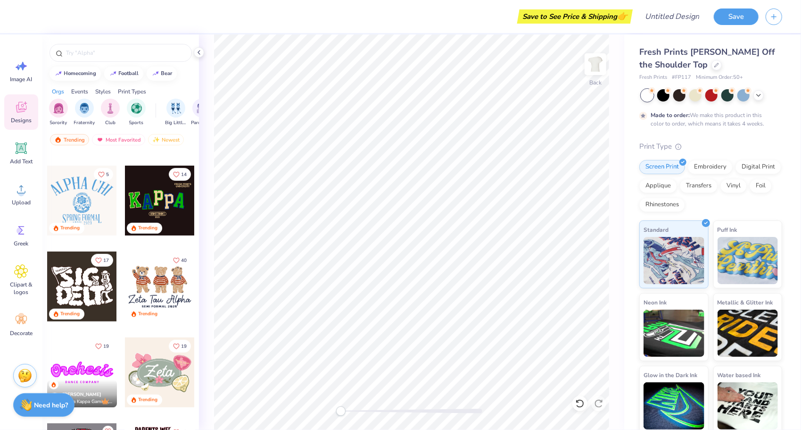
scroll to position [320, 0]
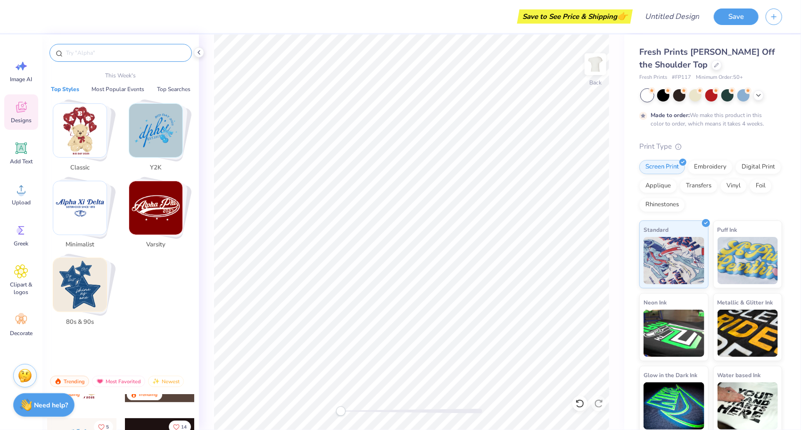
click at [113, 53] on input "text" at bounding box center [125, 52] width 121 height 9
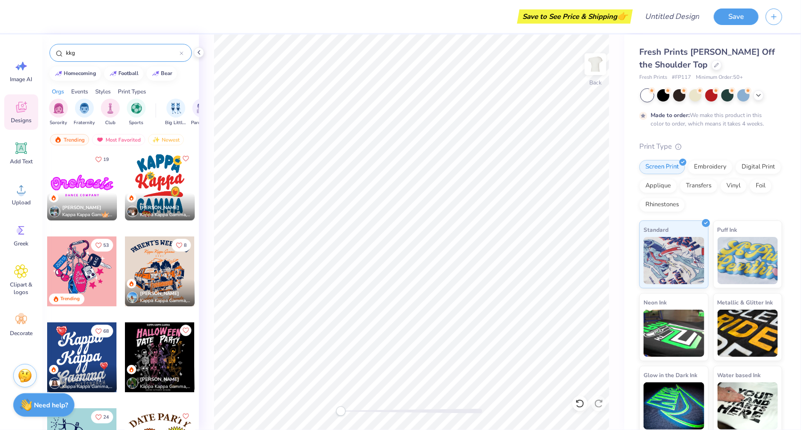
scroll to position [89, 0]
type input "kkg"
click at [87, 273] on div at bounding box center [82, 271] width 70 height 70
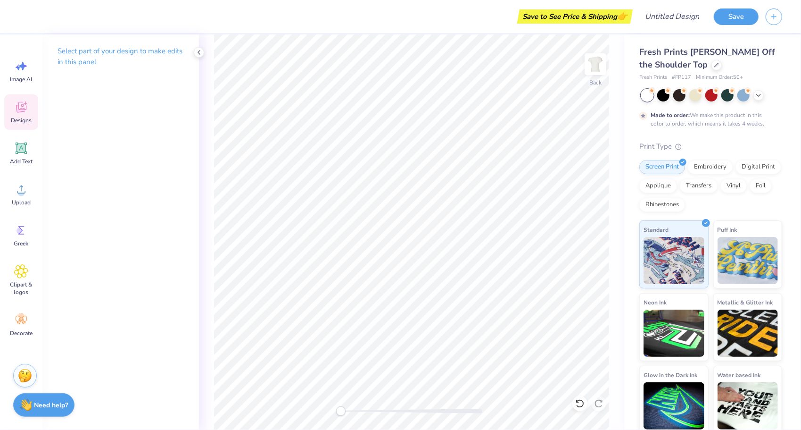
click at [25, 103] on icon at bounding box center [26, 103] width 4 height 4
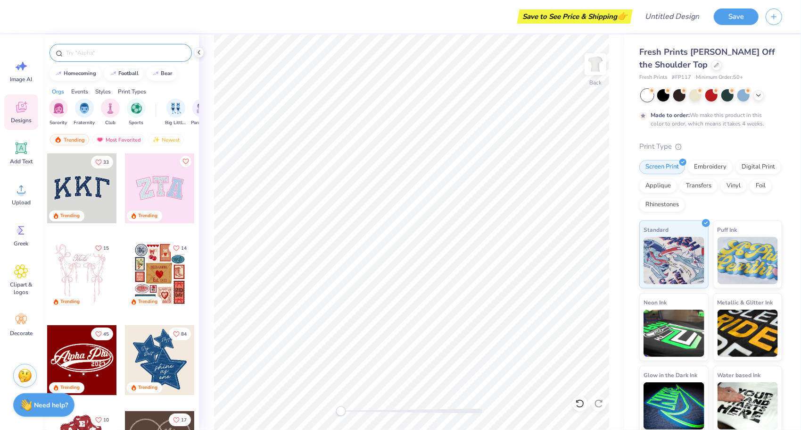
click at [106, 50] on input "text" at bounding box center [125, 52] width 121 height 9
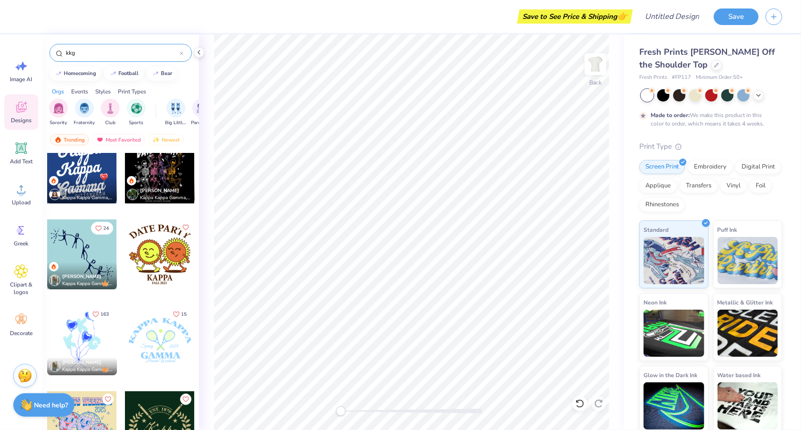
scroll to position [278, 0]
type input "kkg"
click at [90, 175] on div at bounding box center [82, 168] width 70 height 70
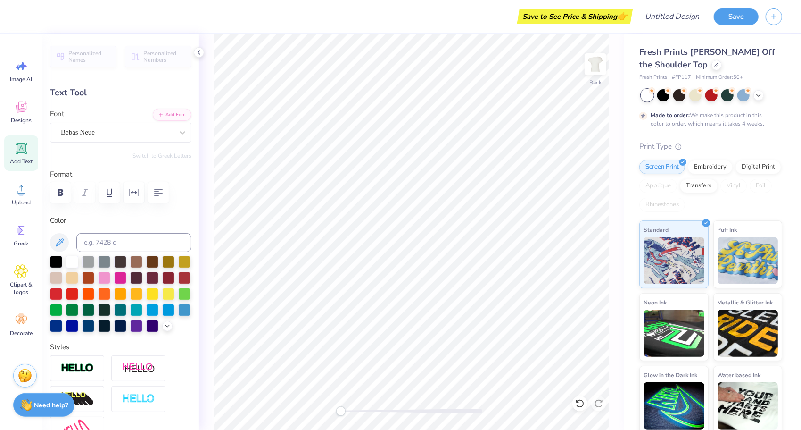
scroll to position [8, 1]
type textarea "CREIGHTON"
type input "0.0"
click at [748, 95] on div at bounding box center [744, 94] width 12 height 12
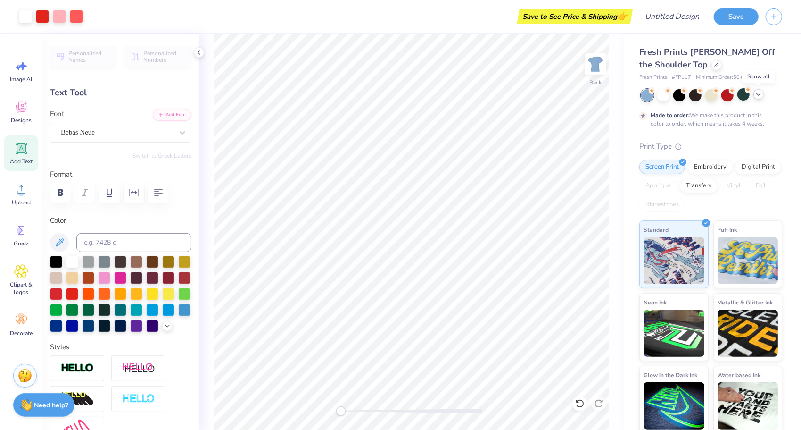
click at [761, 96] on icon at bounding box center [759, 95] width 8 height 8
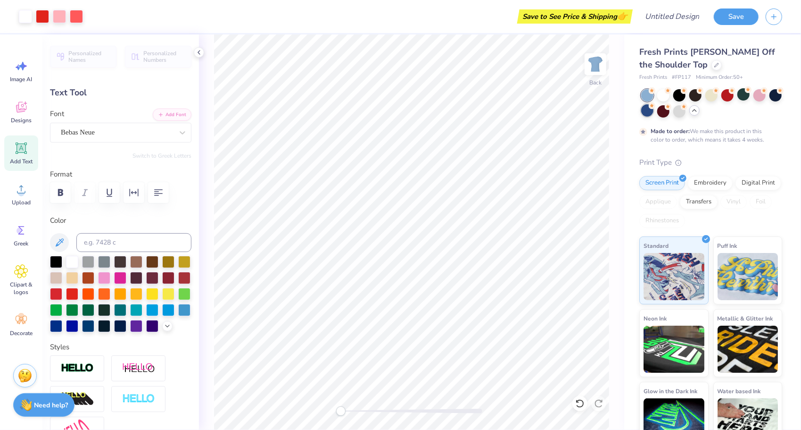
click at [654, 115] on div at bounding box center [648, 110] width 12 height 12
click at [654, 110] on div at bounding box center [648, 110] width 12 height 12
type input "8.43"
type input "4.34"
type input "4.06"
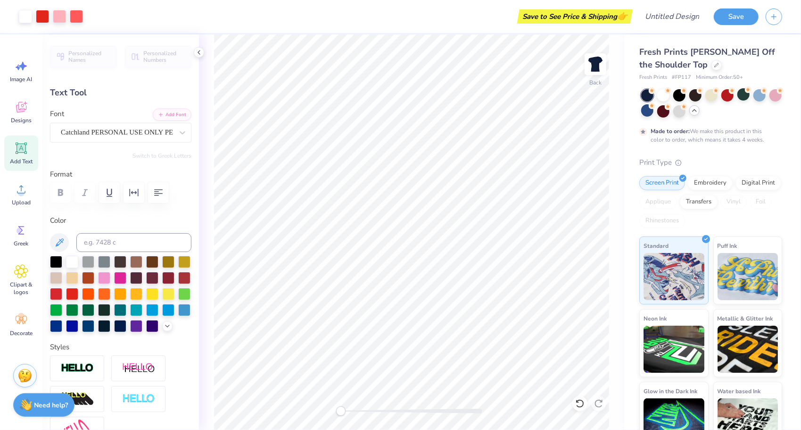
type input "0.0"
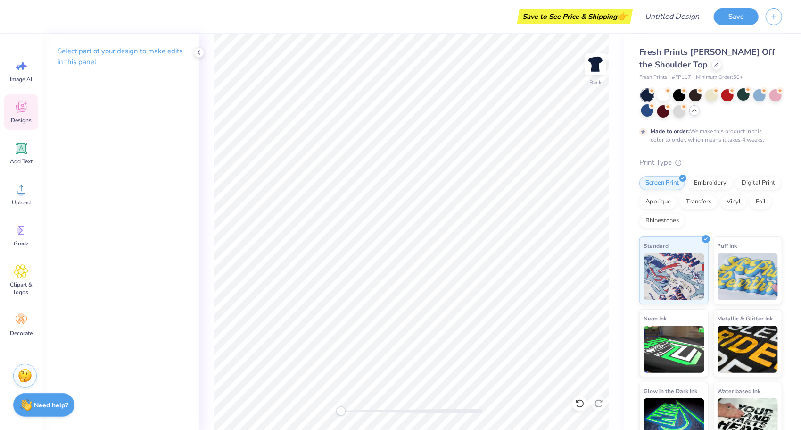
click at [21, 117] on span "Designs" at bounding box center [21, 121] width 21 height 8
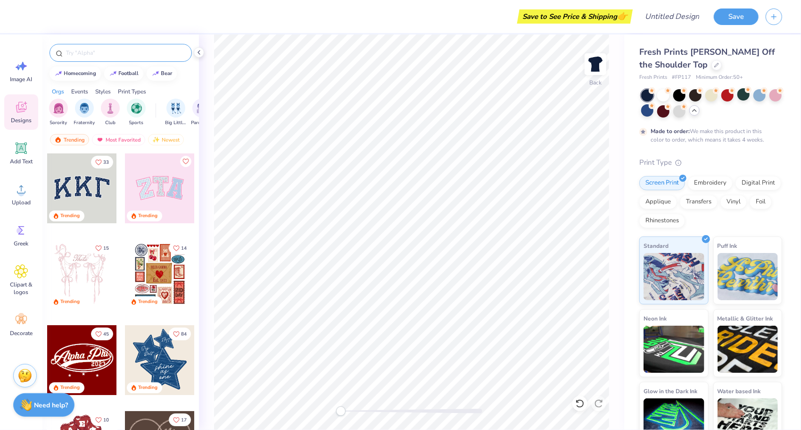
click at [112, 52] on input "text" at bounding box center [125, 52] width 121 height 9
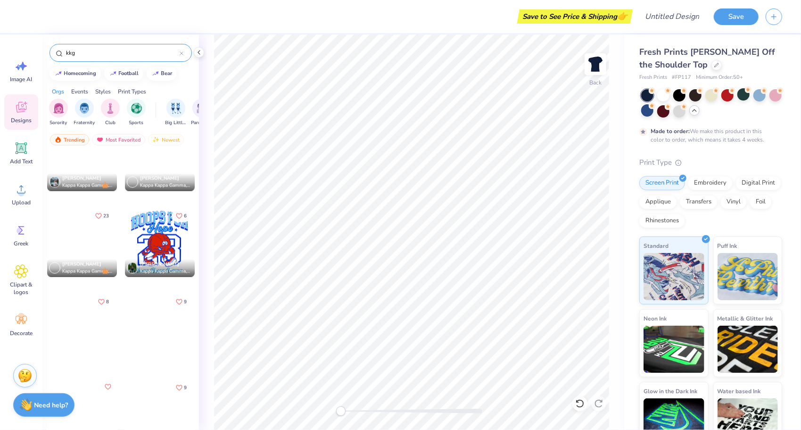
scroll to position [977, 0]
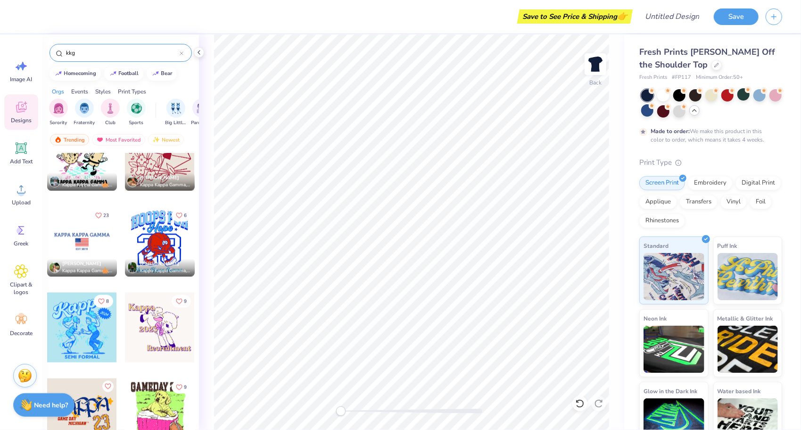
type input "kkg"
click at [78, 248] on div at bounding box center [82, 242] width 70 height 70
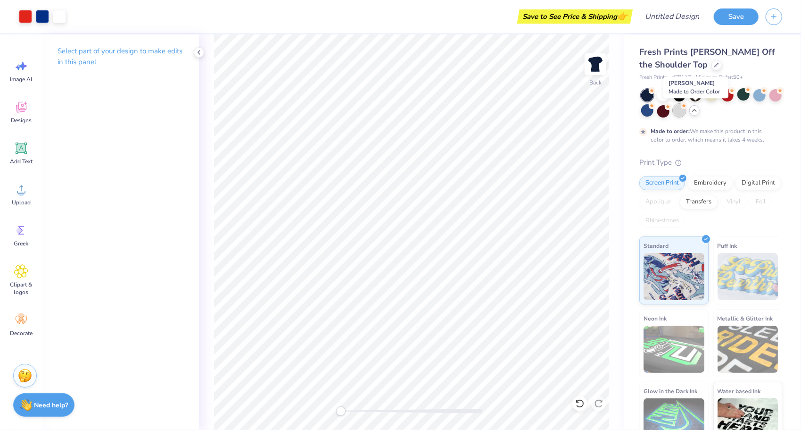
click at [686, 114] on div at bounding box center [680, 110] width 12 height 12
click at [670, 113] on div at bounding box center [664, 110] width 12 height 12
click at [731, 96] on div at bounding box center [728, 94] width 12 height 12
click at [770, 100] on div at bounding box center [776, 94] width 12 height 12
click at [679, 96] on div at bounding box center [680, 94] width 12 height 12
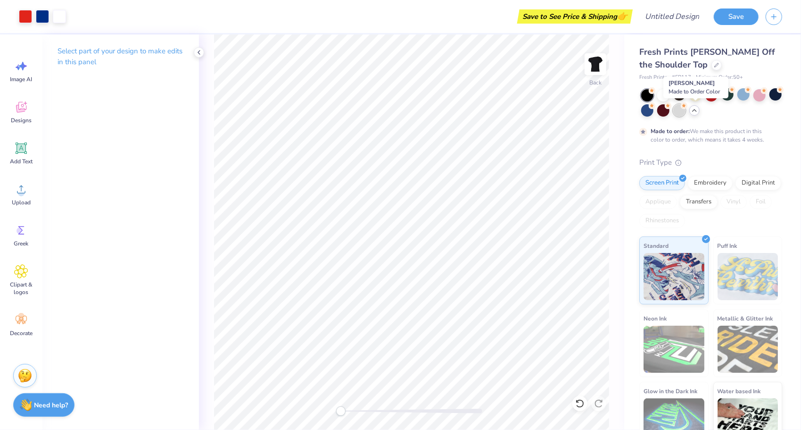
click at [686, 117] on div at bounding box center [680, 110] width 12 height 12
click at [765, 99] on div at bounding box center [760, 94] width 12 height 12
click at [763, 98] on div at bounding box center [760, 94] width 12 height 12
click at [663, 96] on div at bounding box center [664, 94] width 12 height 12
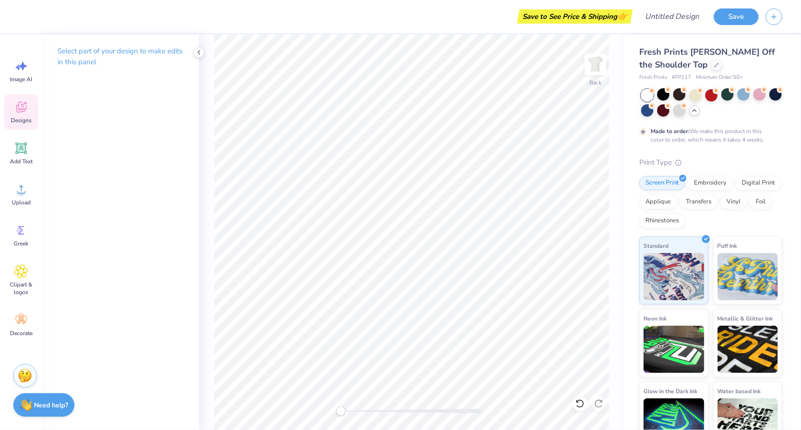
click at [28, 109] on div "Designs" at bounding box center [21, 111] width 34 height 35
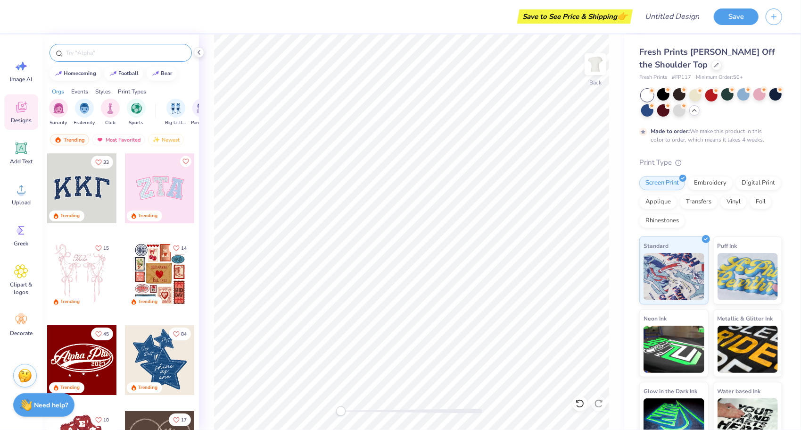
click at [105, 53] on input "text" at bounding box center [125, 52] width 121 height 9
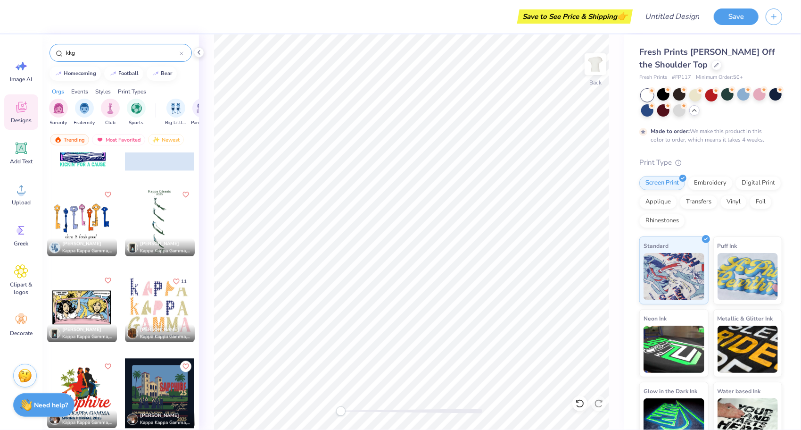
scroll to position [1448, 0]
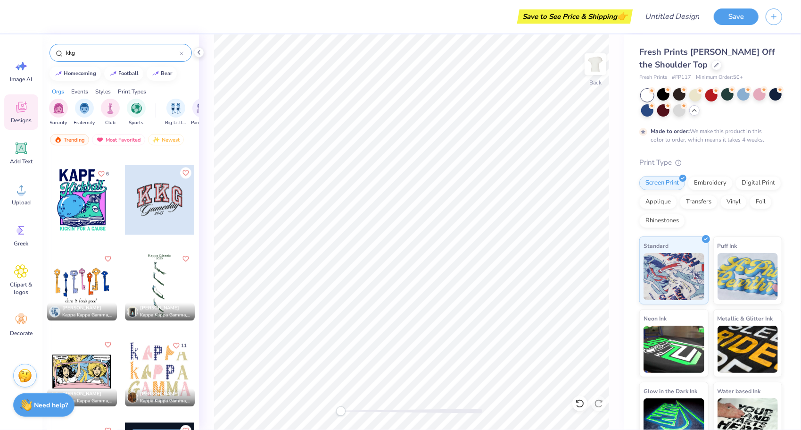
type input "kkg"
click at [71, 290] on div at bounding box center [82, 285] width 70 height 70
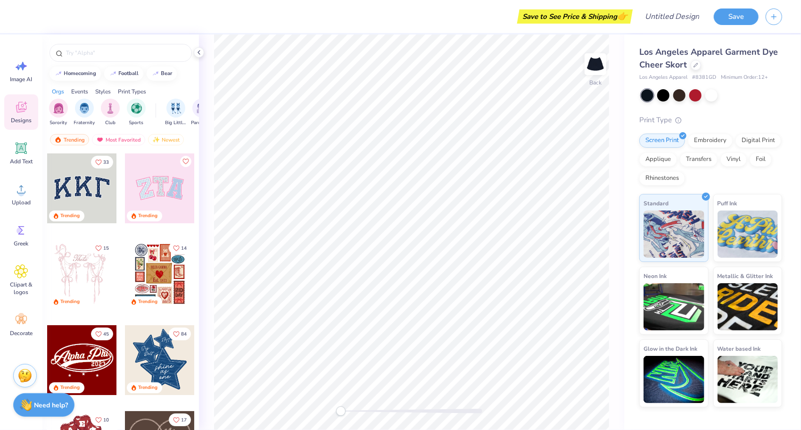
click at [86, 195] on div at bounding box center [82, 188] width 70 height 70
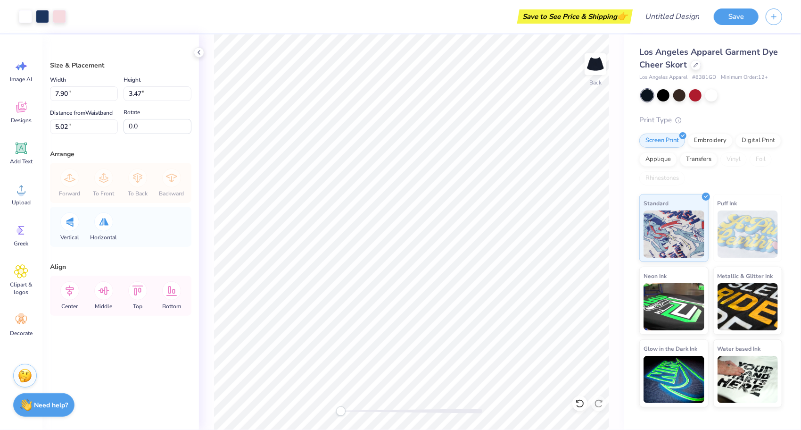
type input "3.78"
type input "1.66"
type input "6.83"
type input "-15.4"
type input "3.75"
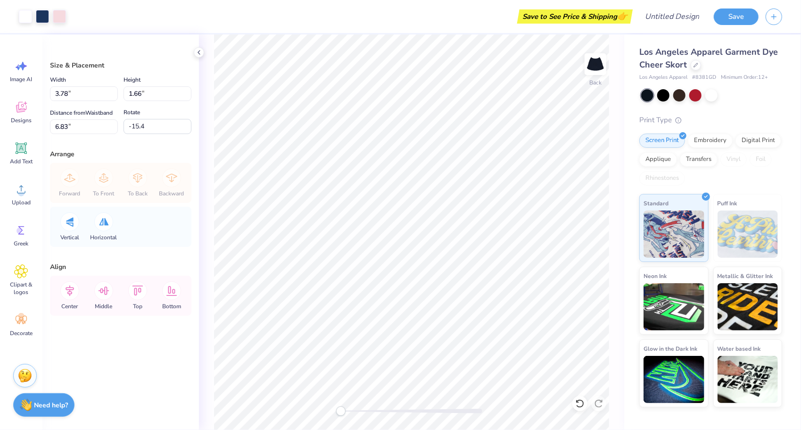
type input "2.35"
type input "10.50"
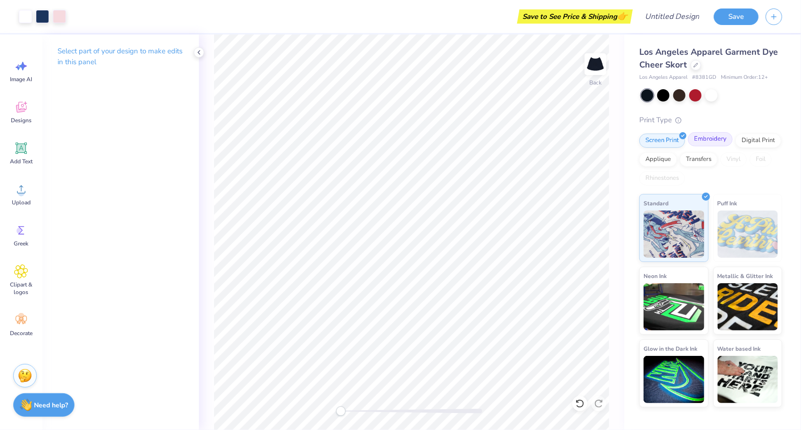
click at [707, 138] on div "Embroidery" at bounding box center [710, 139] width 45 height 14
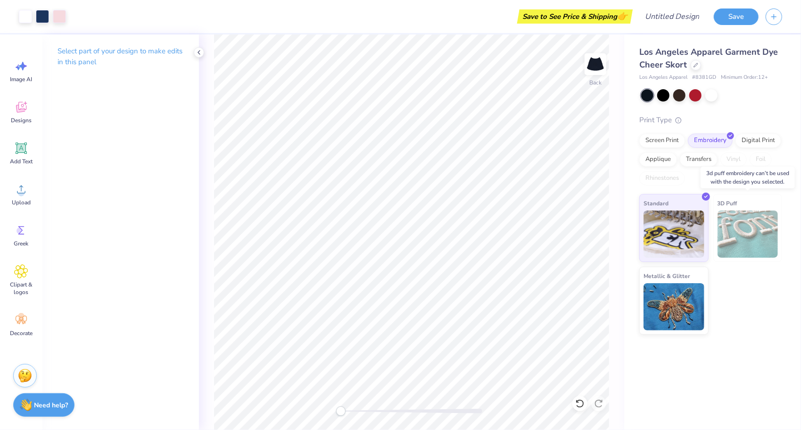
click at [748, 237] on img at bounding box center [748, 233] width 61 height 47
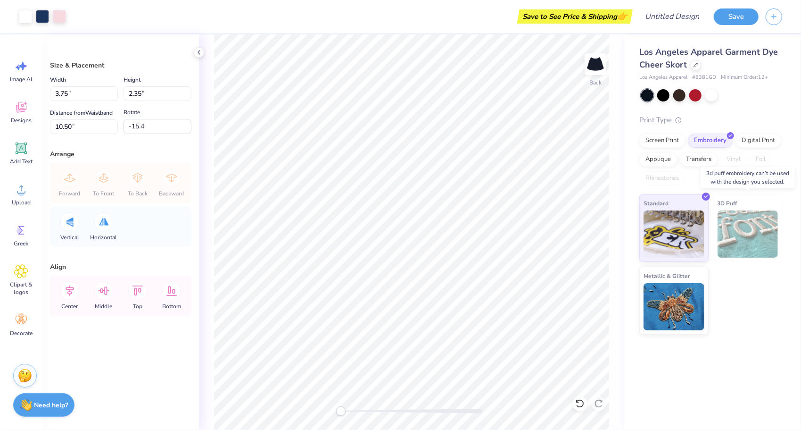
click at [753, 242] on img at bounding box center [748, 233] width 61 height 47
click at [667, 160] on div "Applique" at bounding box center [659, 158] width 38 height 14
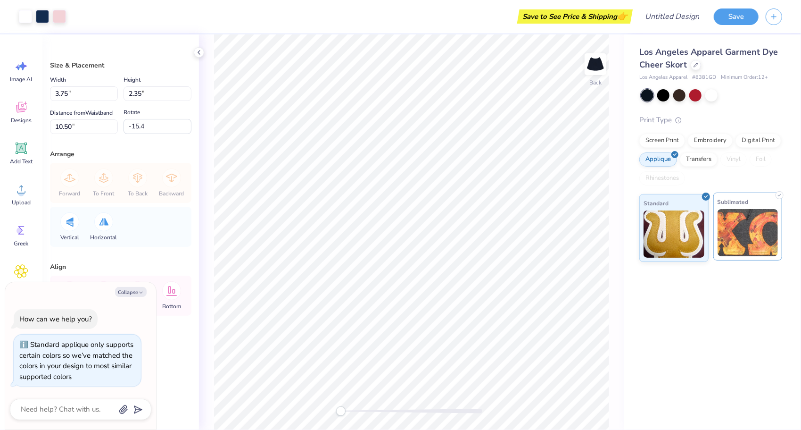
click at [751, 227] on img at bounding box center [748, 232] width 61 height 47
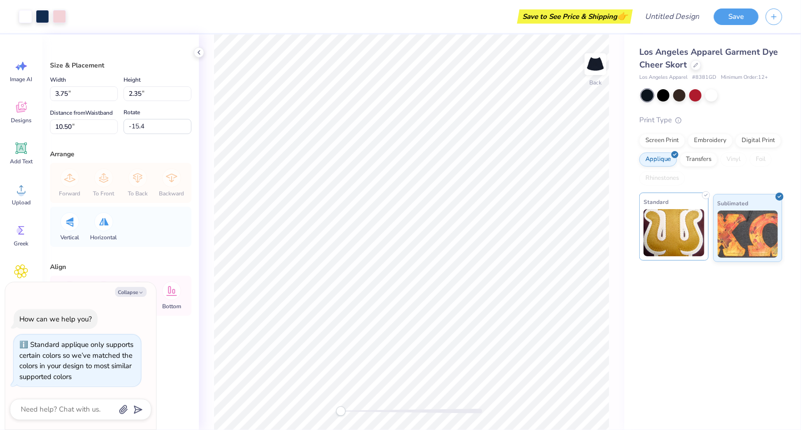
click at [686, 238] on img at bounding box center [674, 232] width 61 height 47
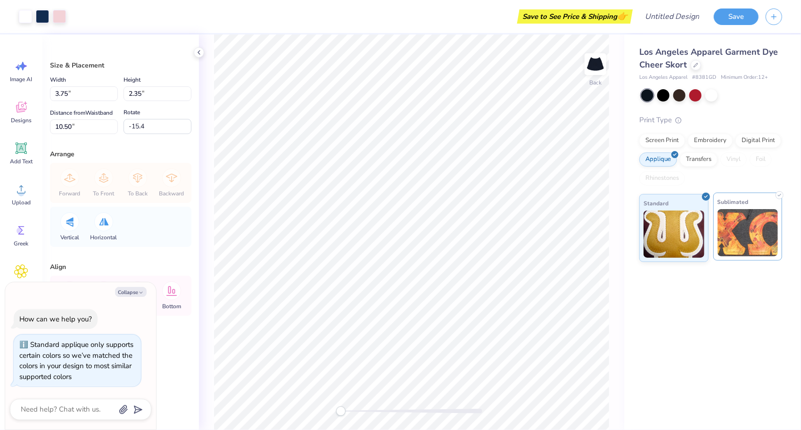
click at [746, 235] on img at bounding box center [748, 232] width 61 height 47
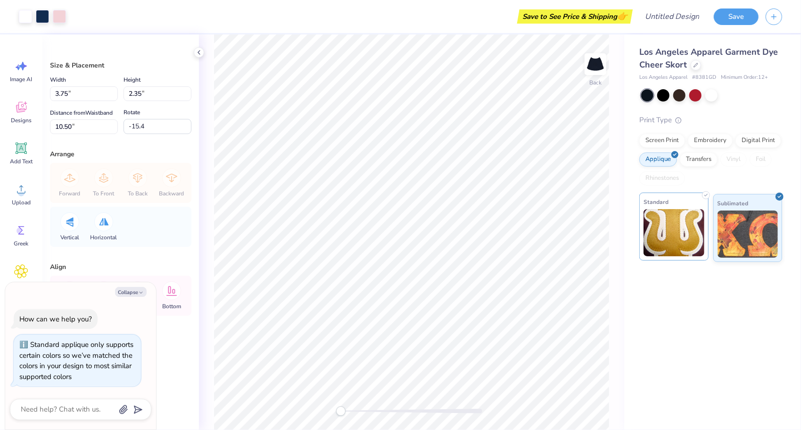
click at [687, 250] on img at bounding box center [674, 232] width 61 height 47
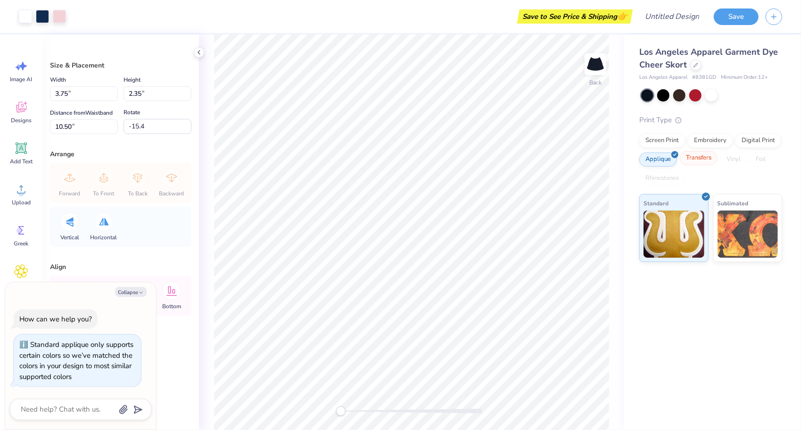
click at [707, 161] on div "Transfers" at bounding box center [699, 158] width 38 height 14
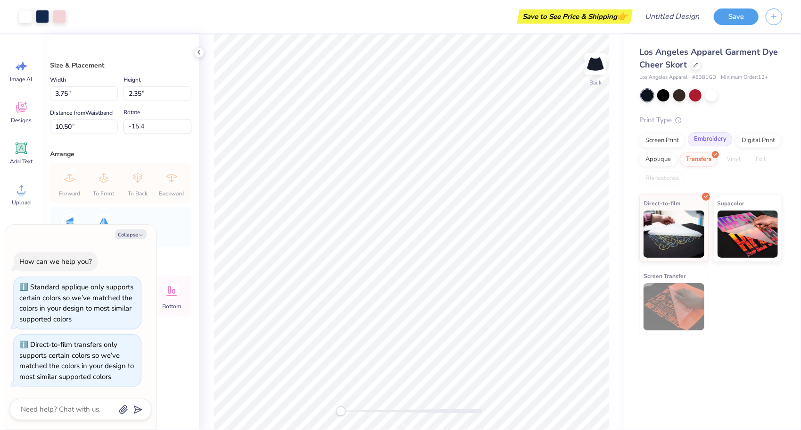
click at [707, 138] on div "Embroidery" at bounding box center [710, 139] width 45 height 14
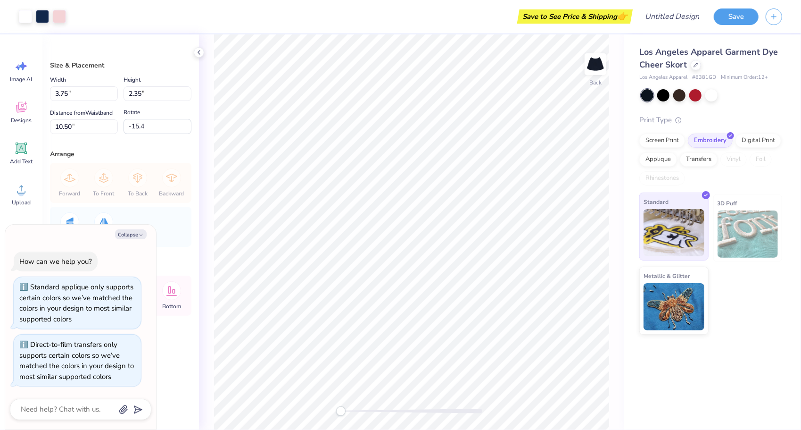
click at [705, 233] on div "Standard" at bounding box center [674, 226] width 69 height 68
click at [730, 238] on img at bounding box center [748, 233] width 61 height 47
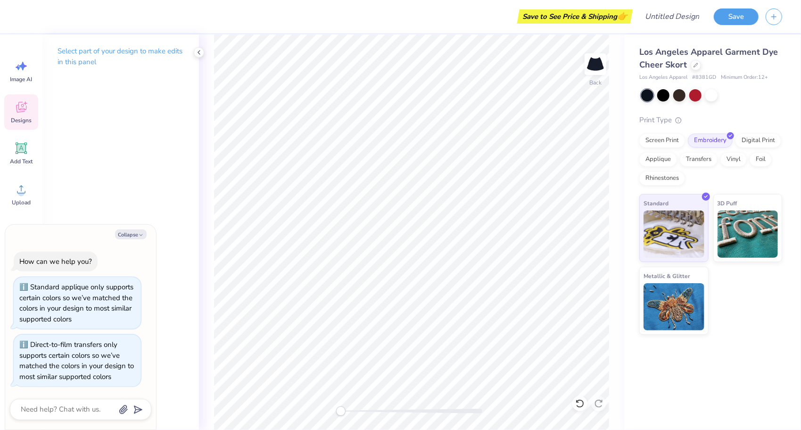
click at [14, 109] on div "Designs" at bounding box center [21, 111] width 34 height 35
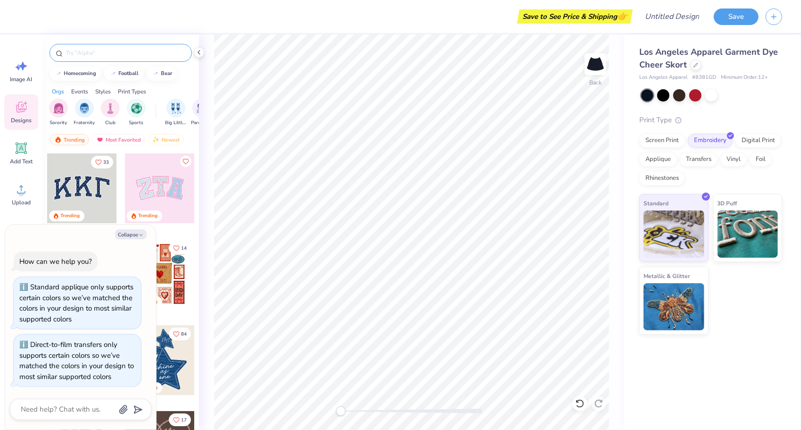
type textarea "x"
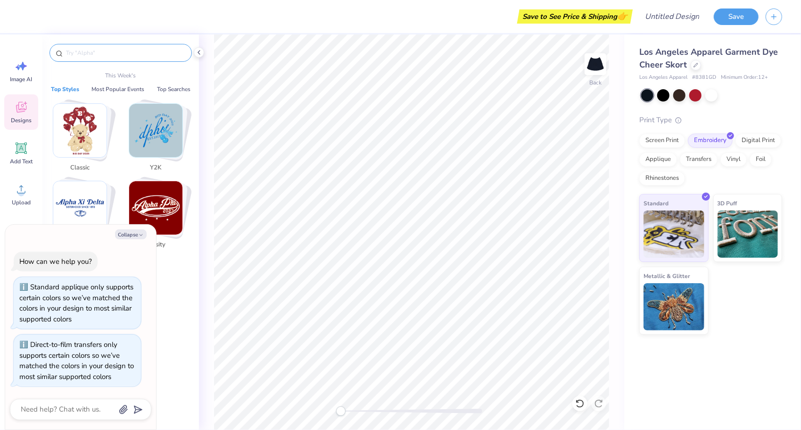
click at [105, 53] on input "text" at bounding box center [125, 52] width 121 height 9
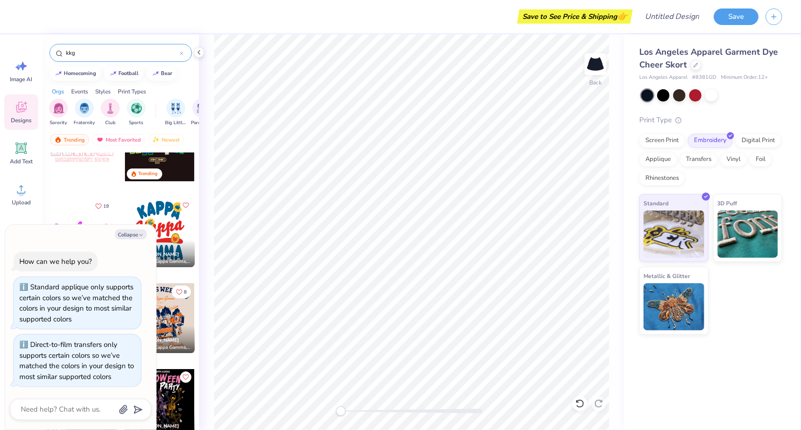
scroll to position [42, 0]
type input "kkg"
click at [132, 237] on button "Collapse" at bounding box center [131, 234] width 32 height 10
type textarea "x"
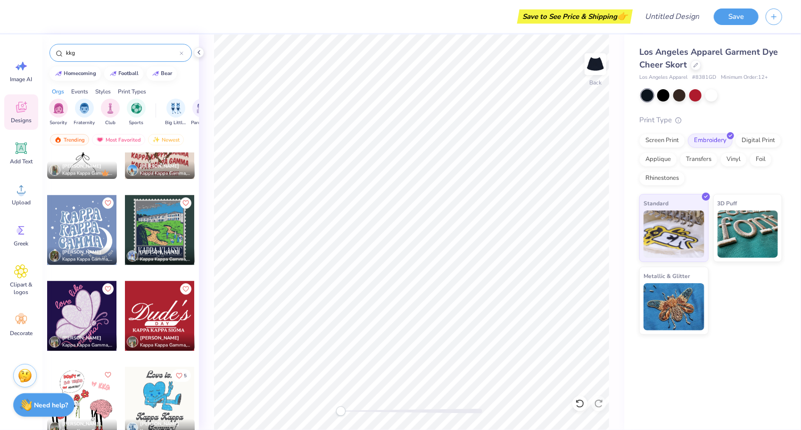
scroll to position [4252, 0]
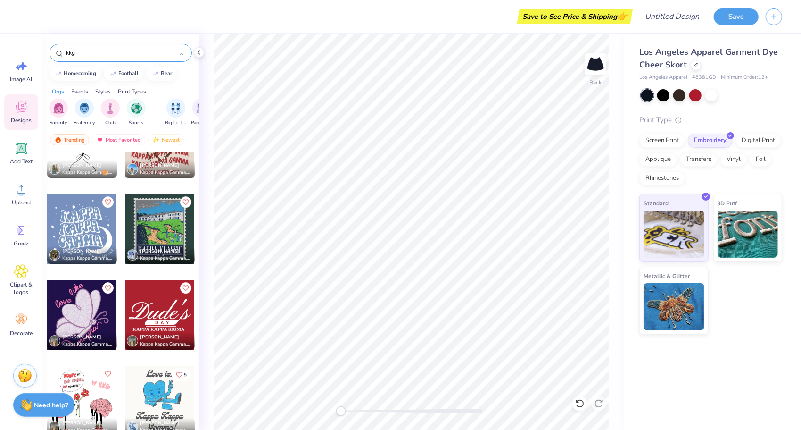
click at [64, 220] on div at bounding box center [82, 229] width 70 height 70
